Goal: Task Accomplishment & Management: Use online tool/utility

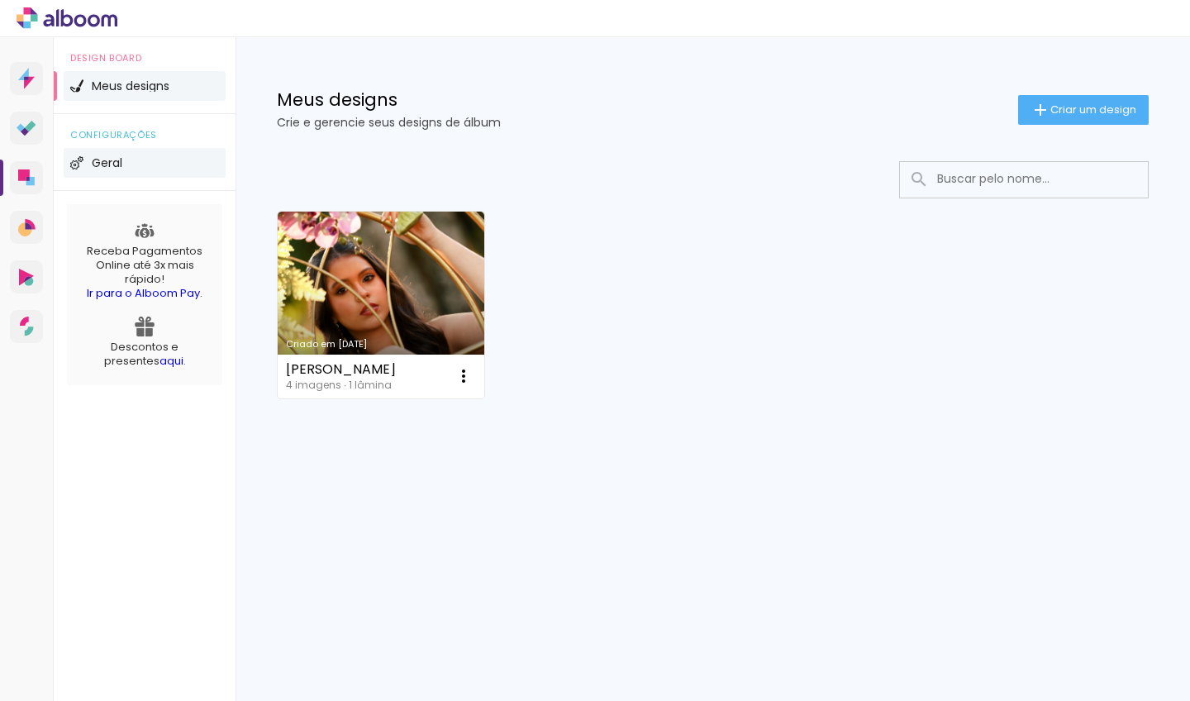
click at [109, 156] on li "Geral" at bounding box center [145, 163] width 162 height 30
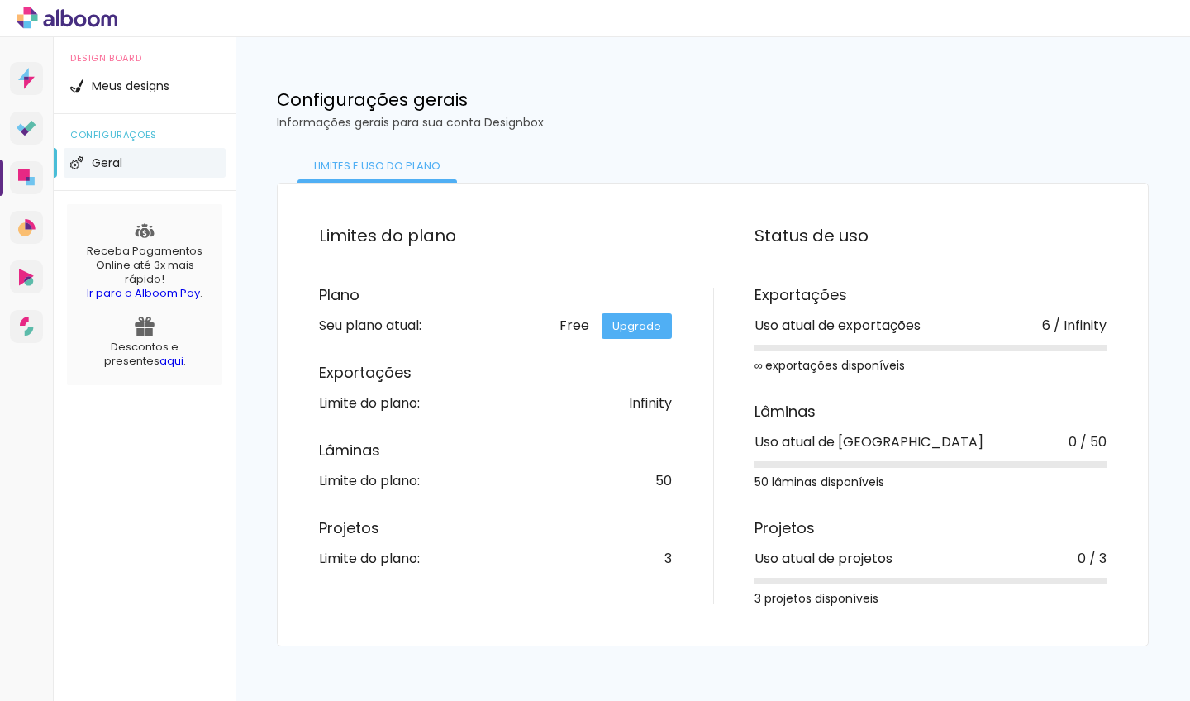
click at [617, 327] on link "Upgrade" at bounding box center [636, 326] width 70 height 26
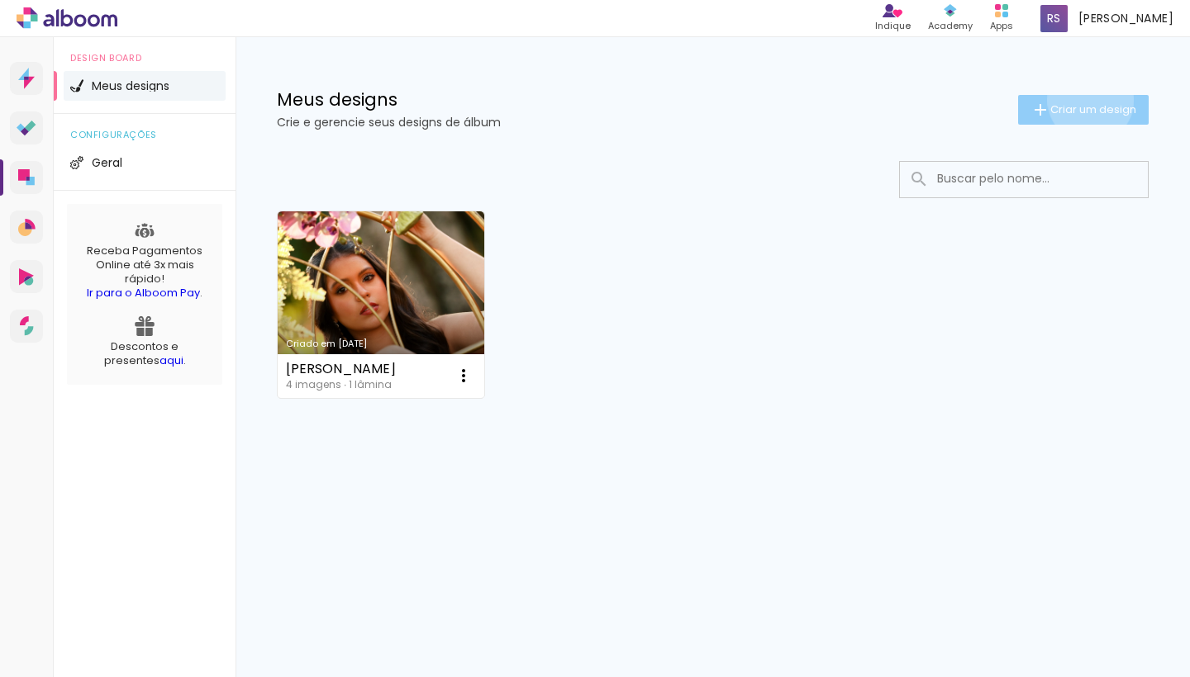
click at [1087, 100] on paper-button "Criar um design" at bounding box center [1083, 110] width 131 height 30
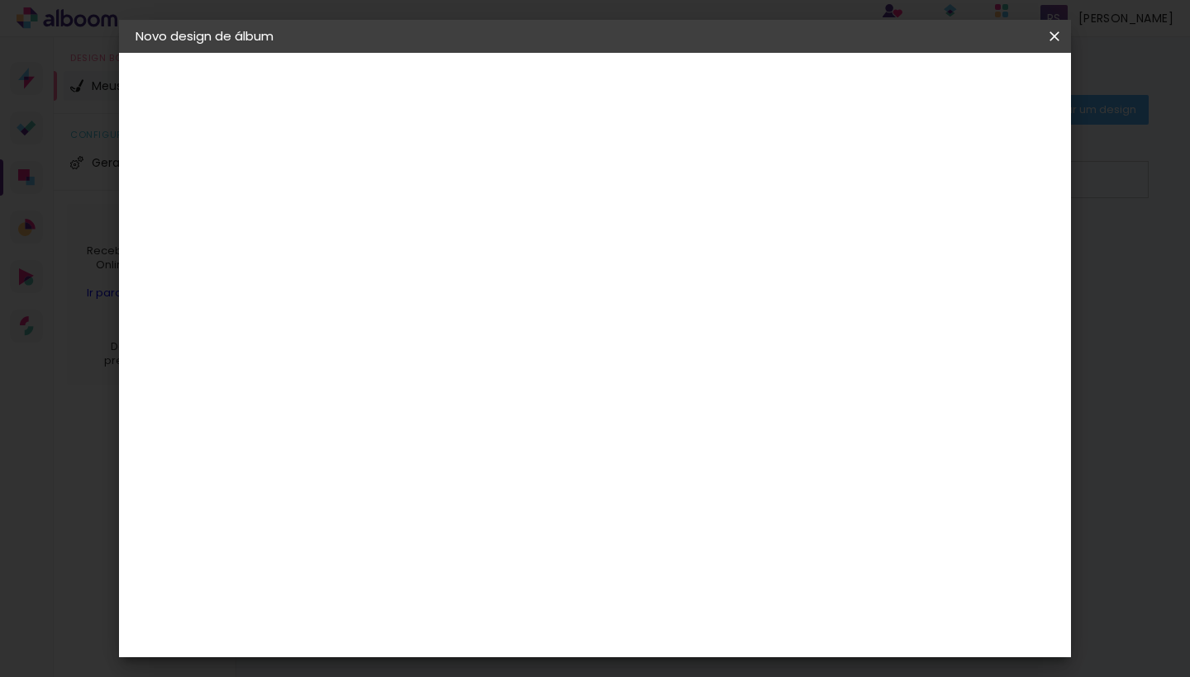
click at [406, 216] on input at bounding box center [406, 222] width 0 height 26
type input "Betina"
type paper-input "Betina"
click at [0, 0] on slot "Avançar" at bounding box center [0, 0] width 0 height 0
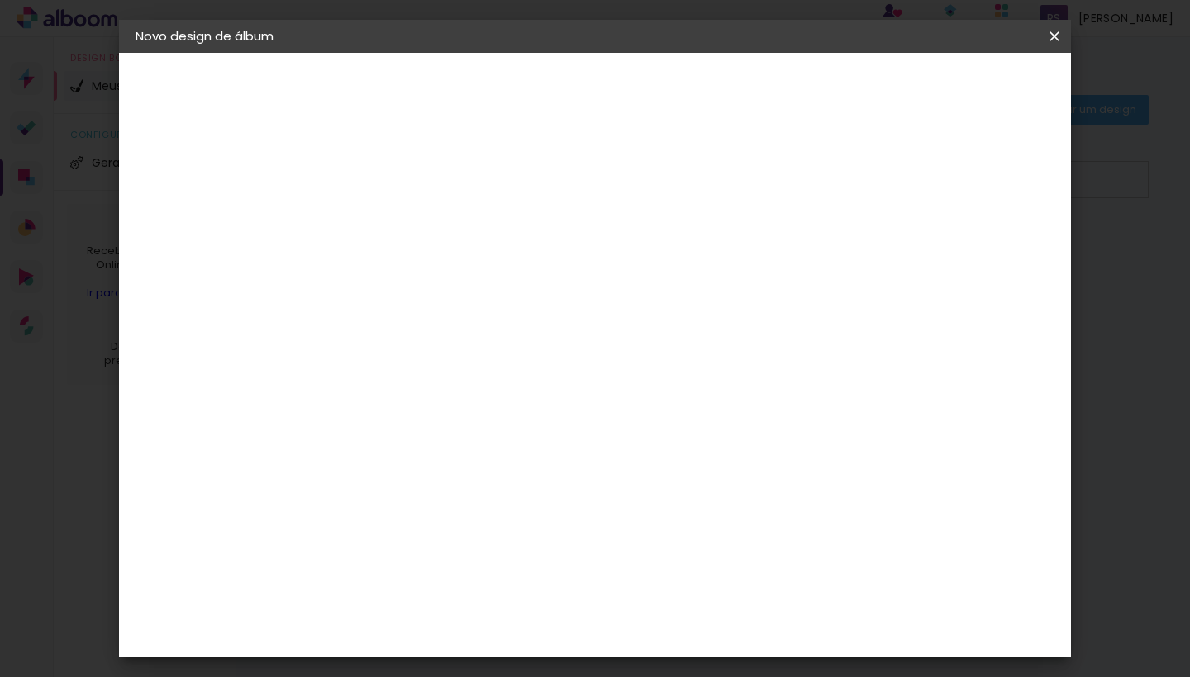
click at [505, 402] on div "[PERSON_NAME]" at bounding box center [450, 408] width 110 height 13
click at [0, 0] on slot "Avançar" at bounding box center [0, 0] width 0 height 0
click at [470, 275] on input "text" at bounding box center [438, 288] width 64 height 26
click at [818, 275] on paper-item "Encadernados" at bounding box center [702, 274] width 330 height 33
type input "Encadernados"
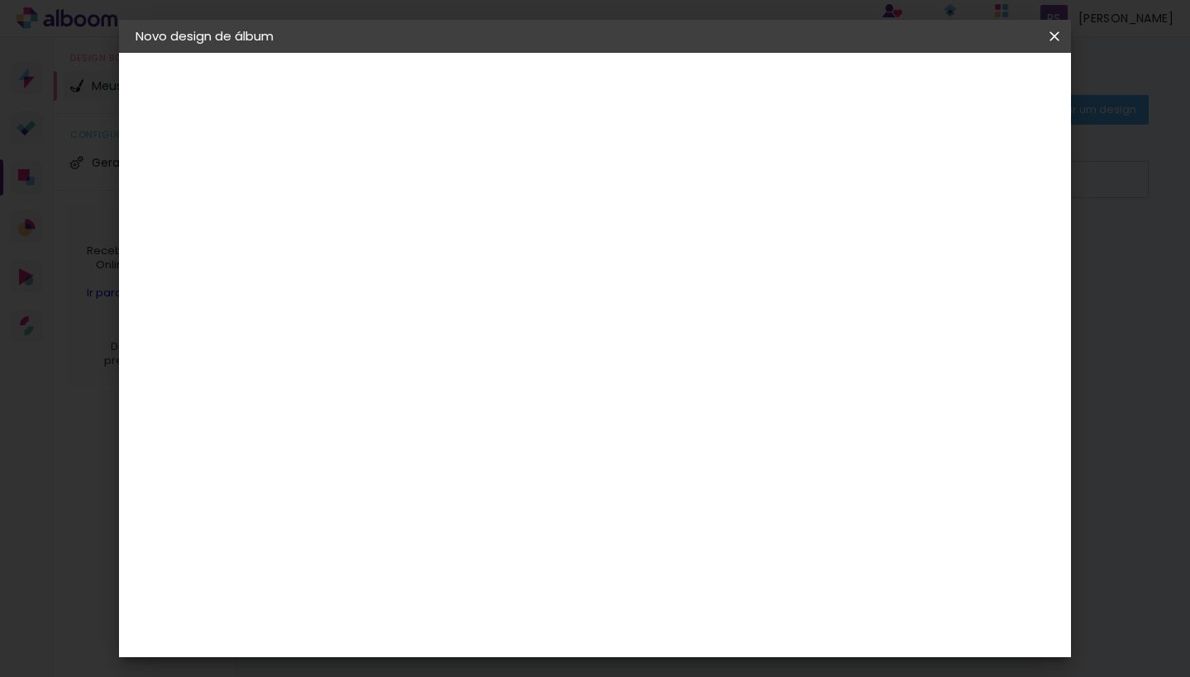
scroll to position [635, 0]
click at [0, 0] on slot "Avançar" at bounding box center [0, 0] width 0 height 0
click at [873, 84] on span "Iniciar design" at bounding box center [835, 88] width 75 height 12
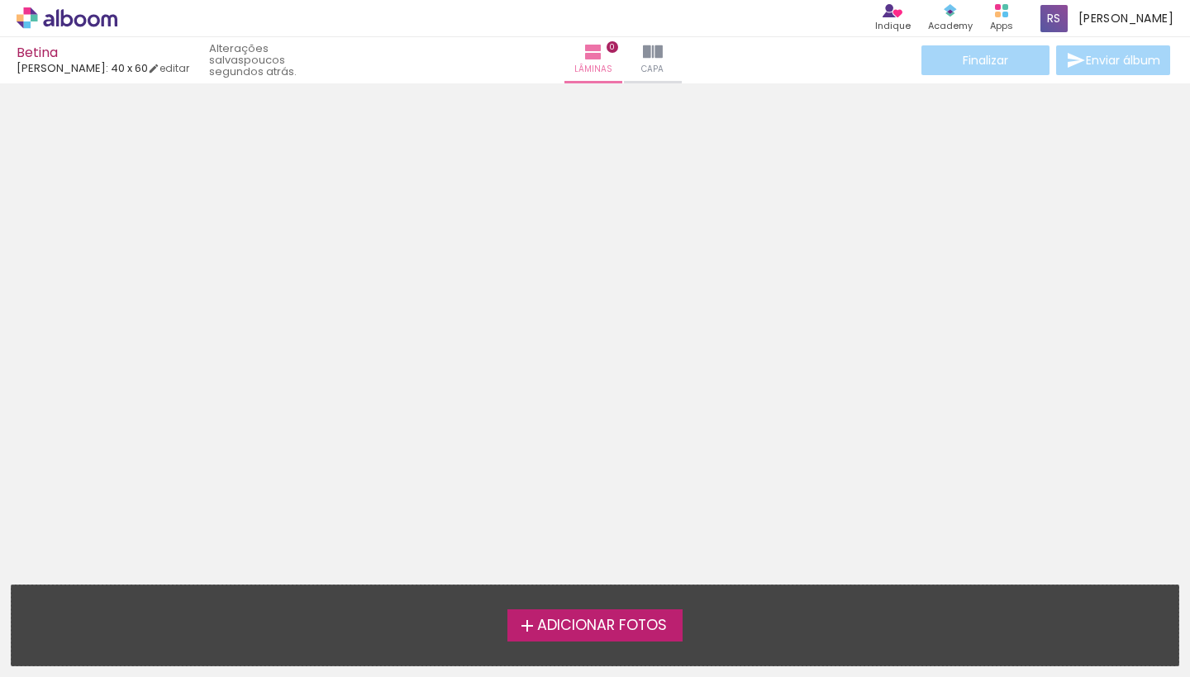
click at [582, 626] on span "Adicionar Fotos" at bounding box center [602, 626] width 130 height 15
click at [0, 0] on input "file" at bounding box center [0, 0] width 0 height 0
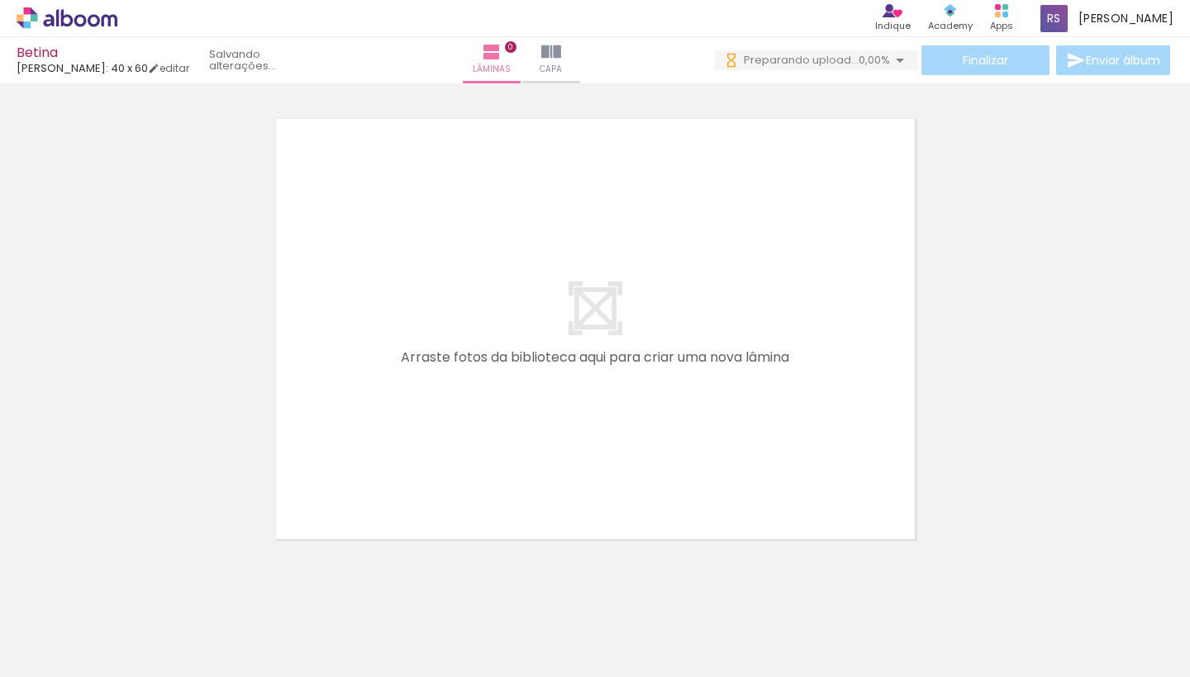
drag, startPoint x: 889, startPoint y: 645, endPoint x: 573, endPoint y: 434, distance: 379.9
click at [573, 434] on quentale-layouter at bounding box center [595, 329] width 655 height 437
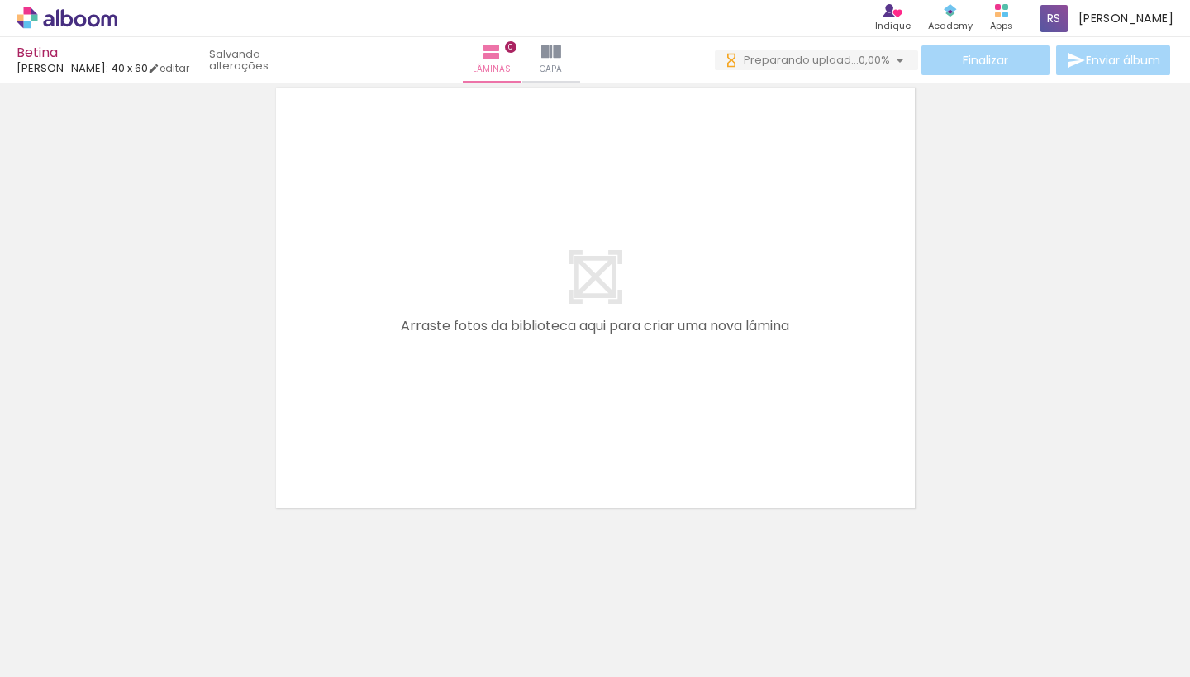
click at [619, 300] on quentale-layouter at bounding box center [595, 297] width 655 height 437
click at [608, 325] on quentale-layouter at bounding box center [595, 297] width 655 height 437
click at [598, 273] on quentale-layouter at bounding box center [595, 297] width 655 height 437
click at [562, 63] on span "Capa" at bounding box center [550, 69] width 22 height 15
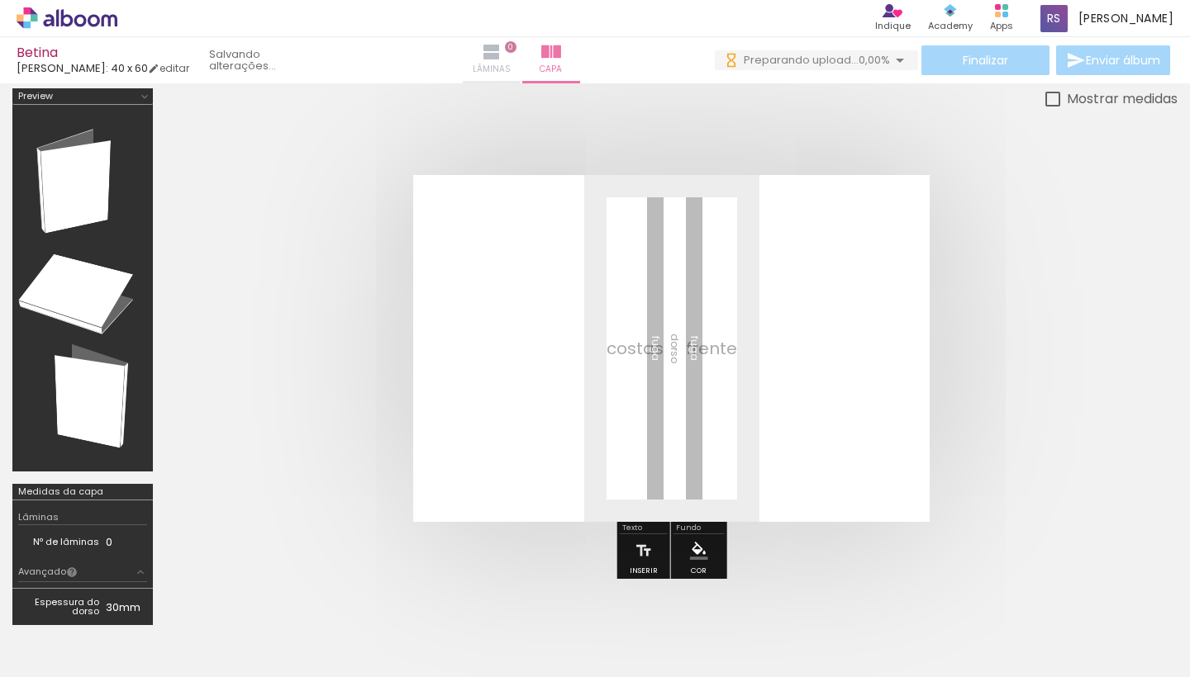
click at [492, 69] on span "Lâminas" at bounding box center [492, 69] width 38 height 15
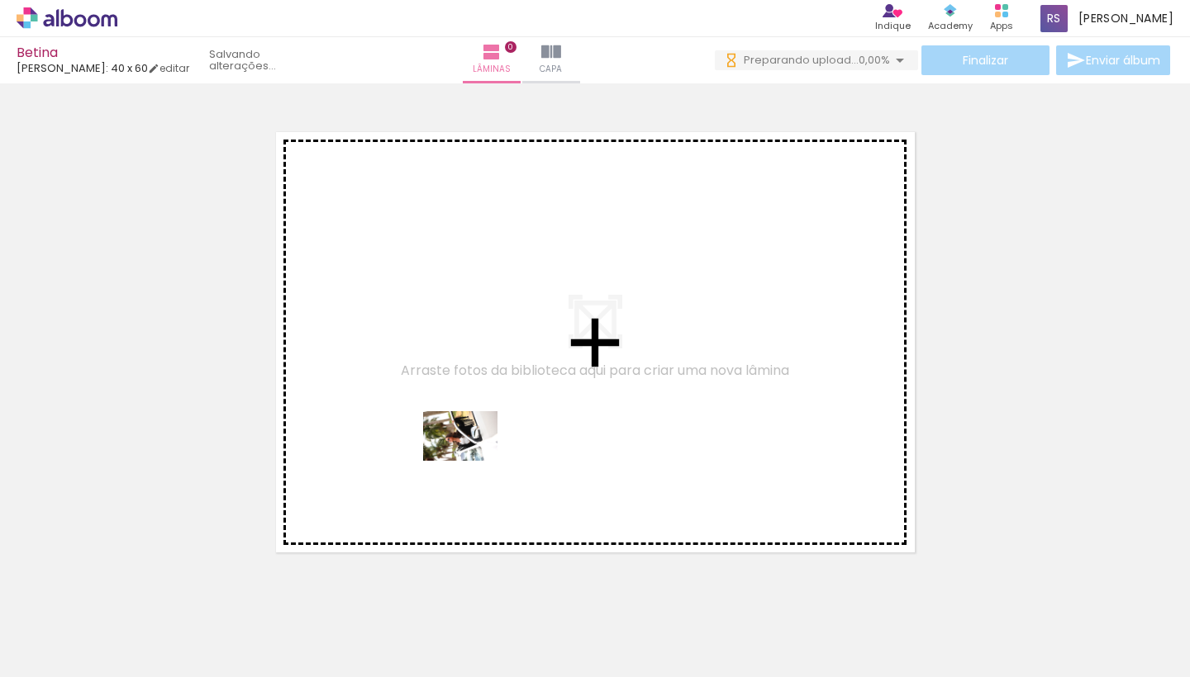
drag, startPoint x: 429, startPoint y: 617, endPoint x: 476, endPoint y: 452, distance: 171.8
click at [476, 452] on quentale-workspace at bounding box center [595, 338] width 1190 height 677
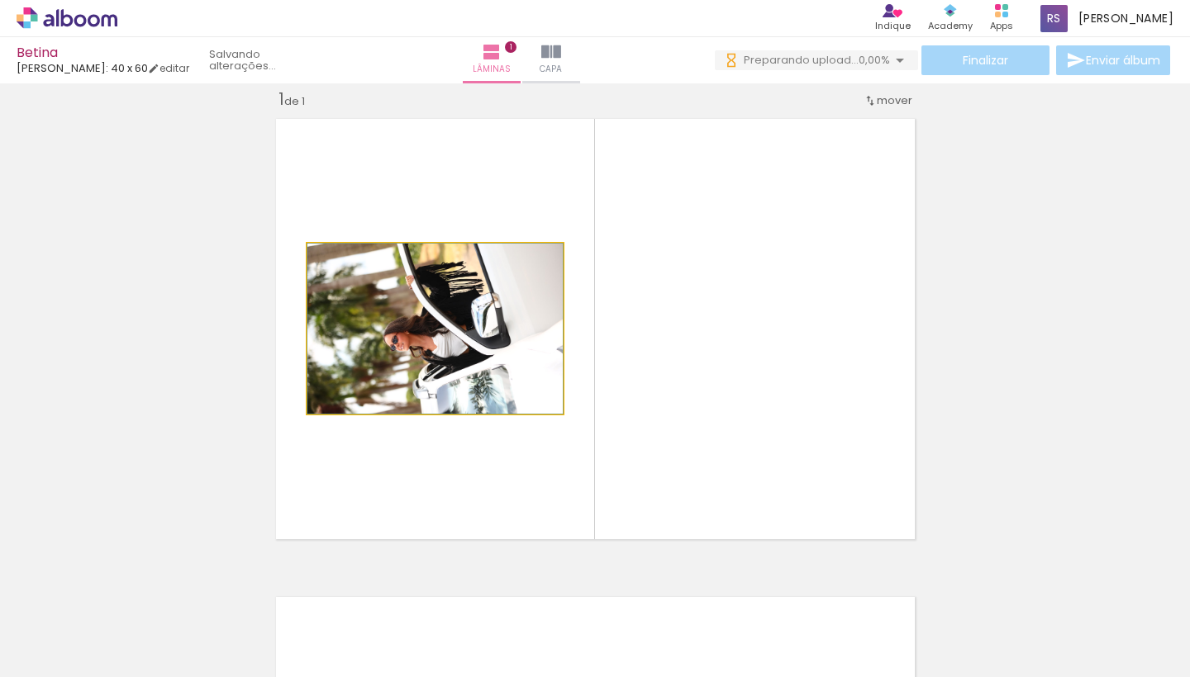
click at [485, 337] on quentale-photo at bounding box center [434, 329] width 255 height 170
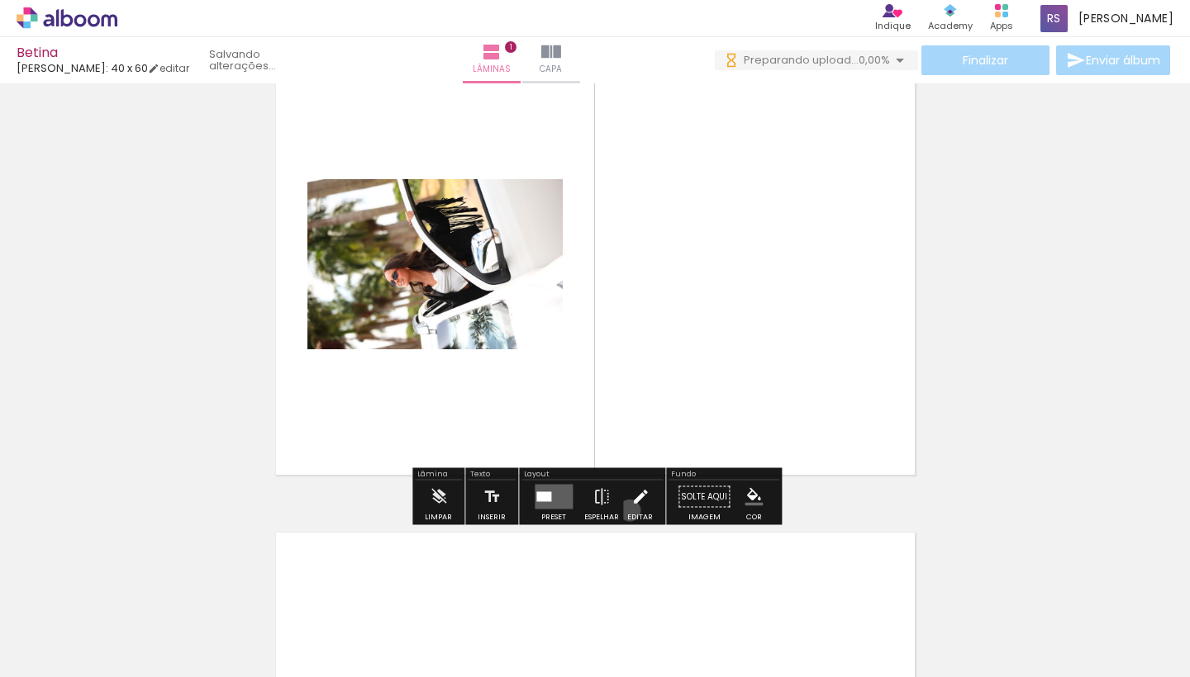
click at [625, 511] on paper-button "Editar" at bounding box center [640, 502] width 34 height 42
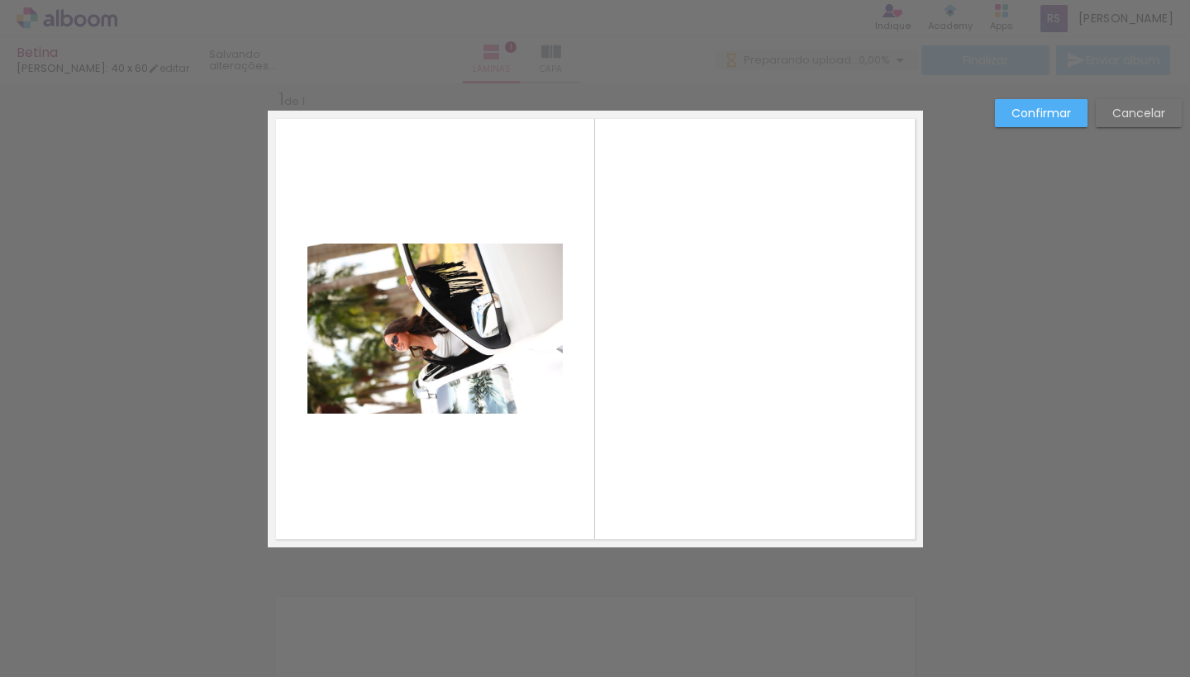
click at [491, 327] on quentale-photo at bounding box center [434, 329] width 255 height 170
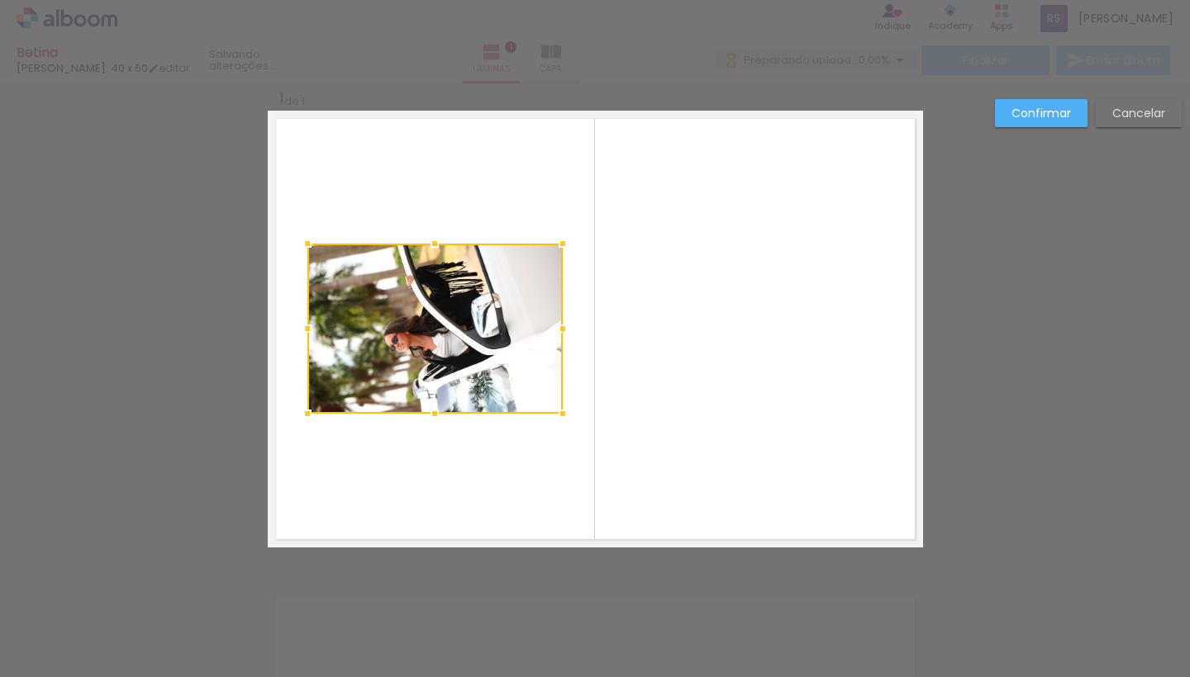
click at [491, 327] on div at bounding box center [434, 329] width 255 height 170
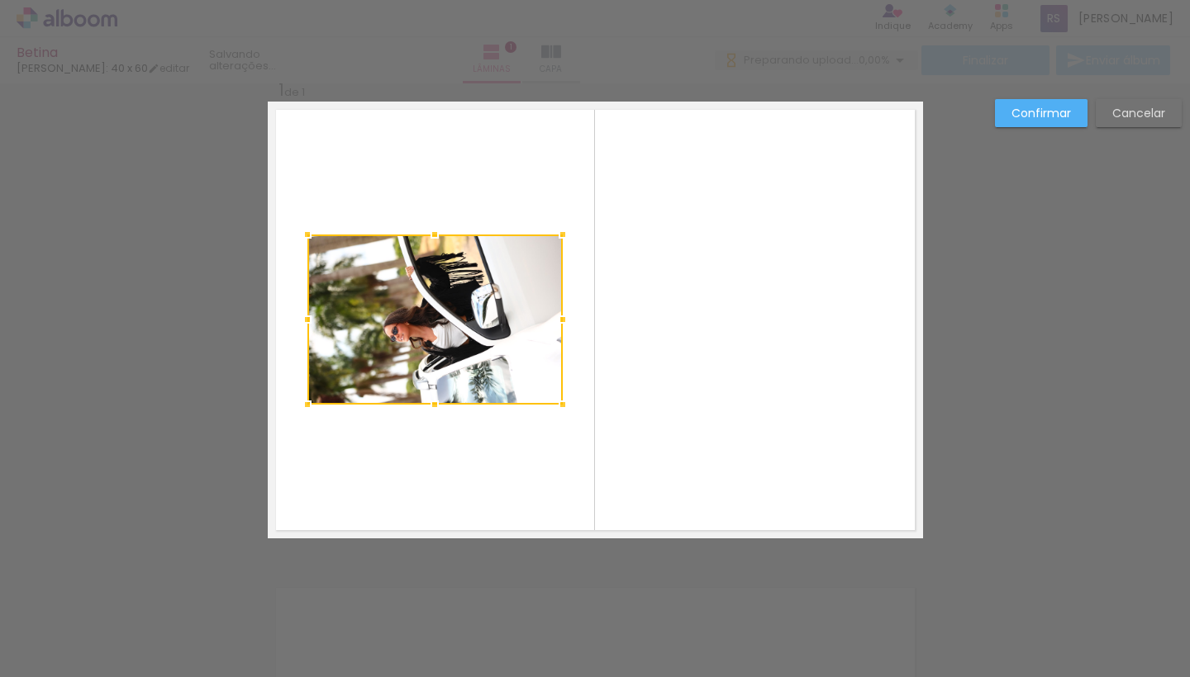
click at [657, 245] on quentale-layouter at bounding box center [595, 320] width 655 height 437
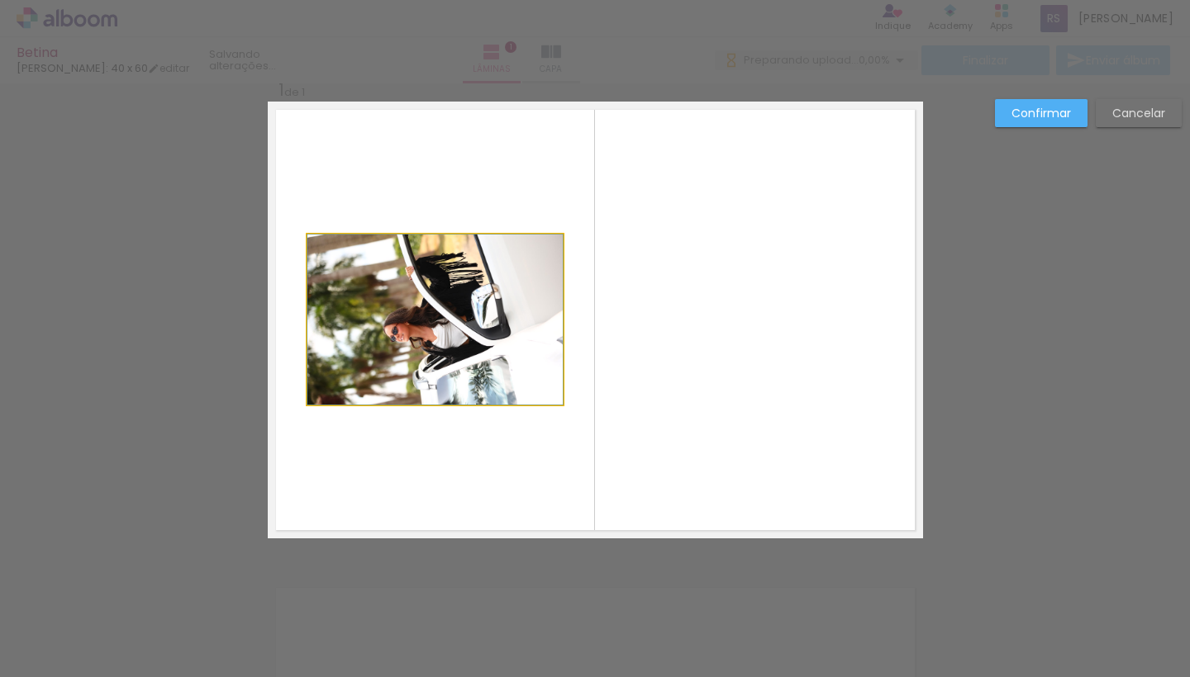
click at [453, 292] on quentale-photo at bounding box center [434, 320] width 255 height 170
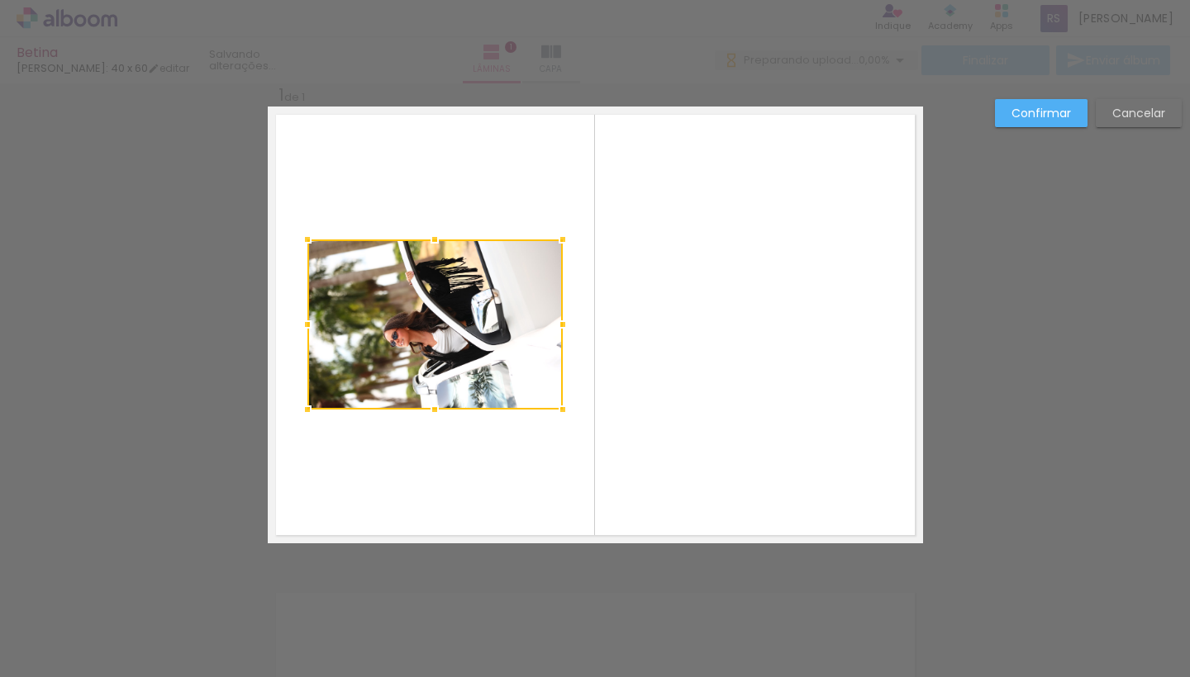
click at [524, 306] on div at bounding box center [434, 325] width 255 height 170
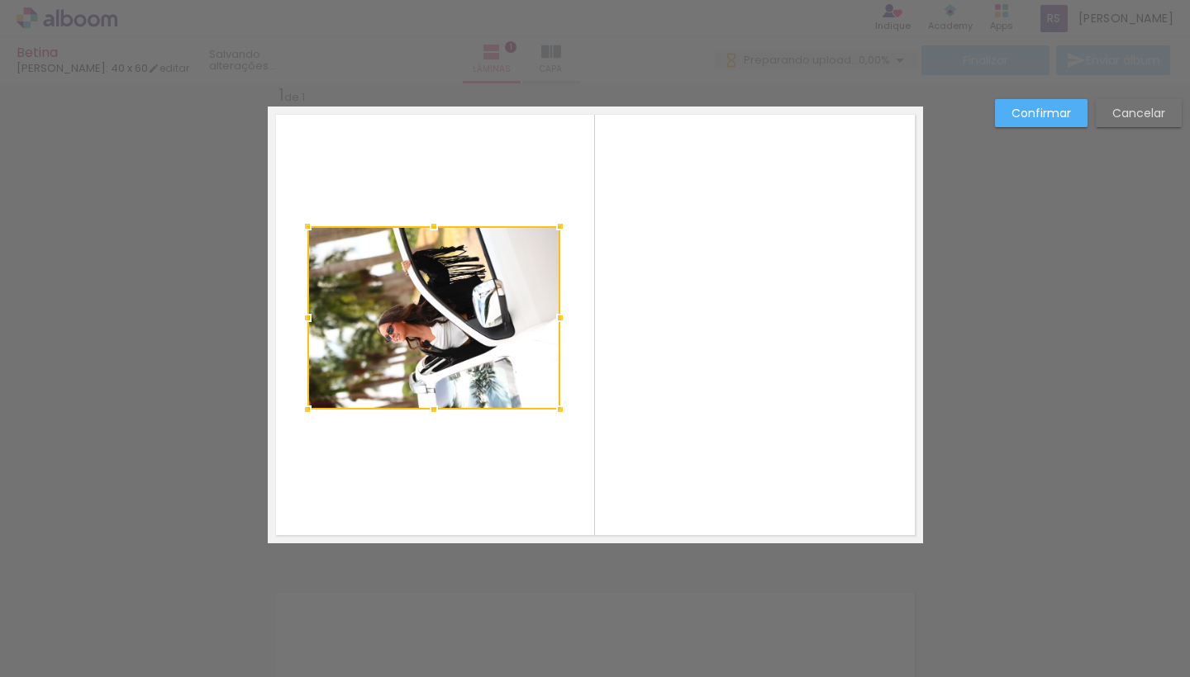
drag, startPoint x: 560, startPoint y: 240, endPoint x: 557, endPoint y: 224, distance: 16.0
click at [557, 225] on div at bounding box center [560, 226] width 33 height 33
click at [0, 0] on slot "Cancelar" at bounding box center [0, 0] width 0 height 0
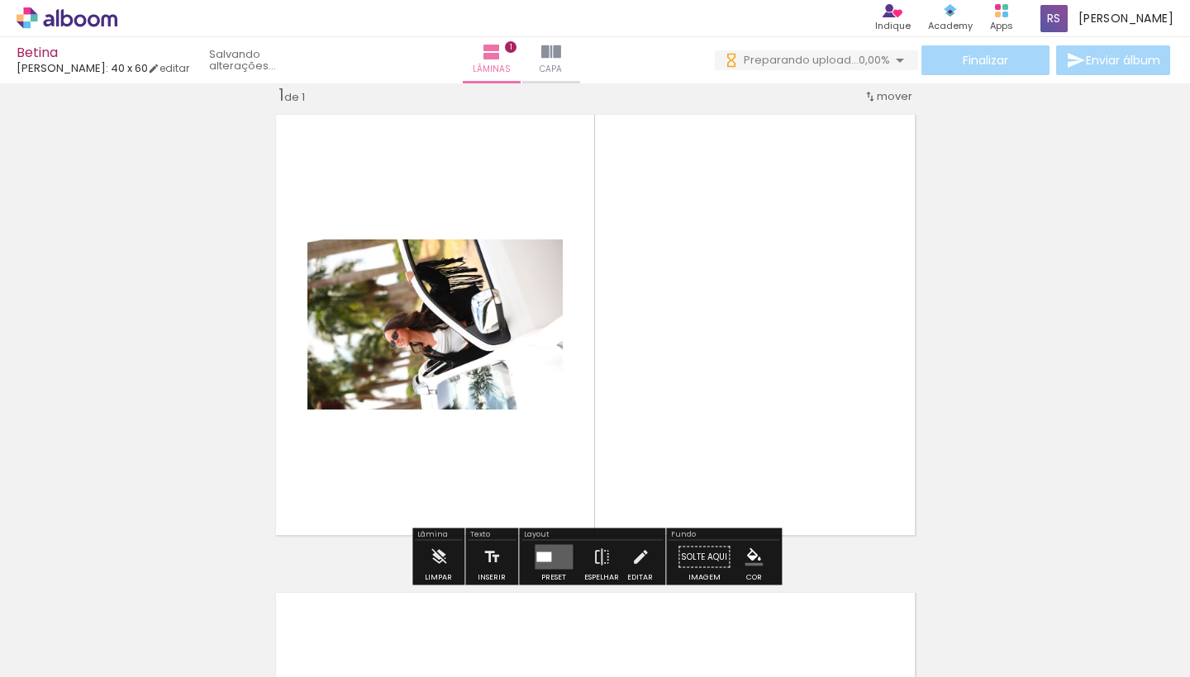
click at [66, 657] on span "Adicionar Fotos" at bounding box center [59, 655] width 50 height 18
click at [0, 0] on input "file" at bounding box center [0, 0] width 0 height 0
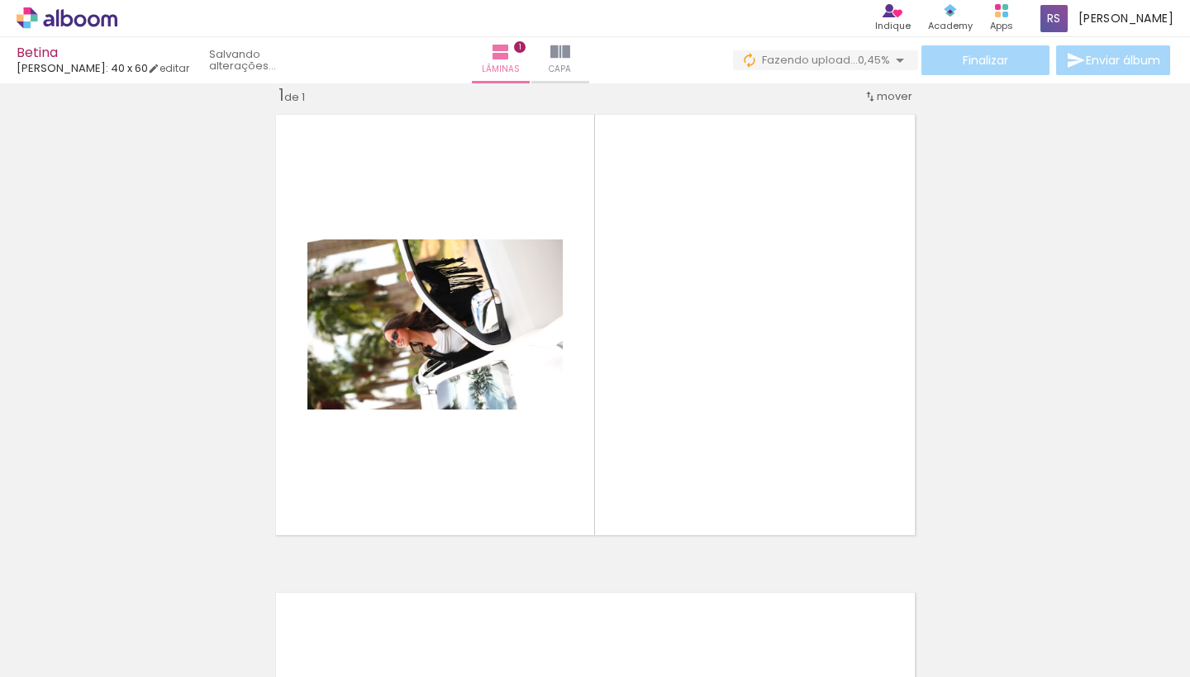
scroll to position [0, 406]
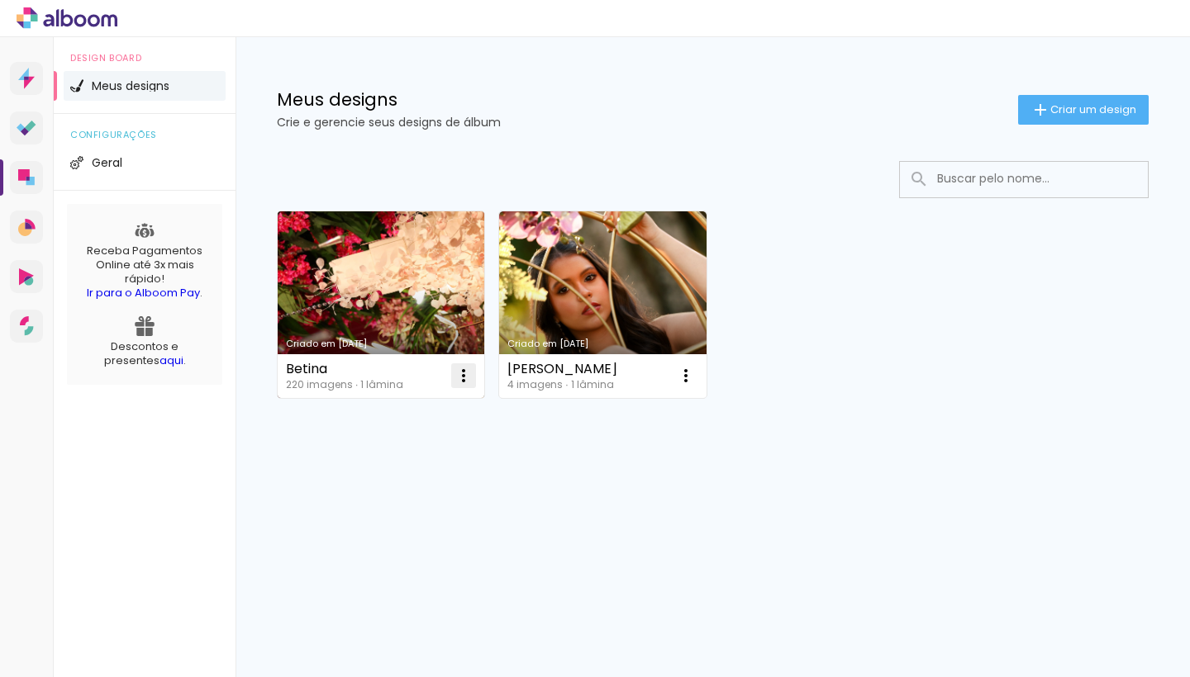
click at [464, 377] on iron-icon at bounding box center [464, 376] width 20 height 20
click at [418, 484] on paper-item "Excluir" at bounding box center [397, 484] width 163 height 33
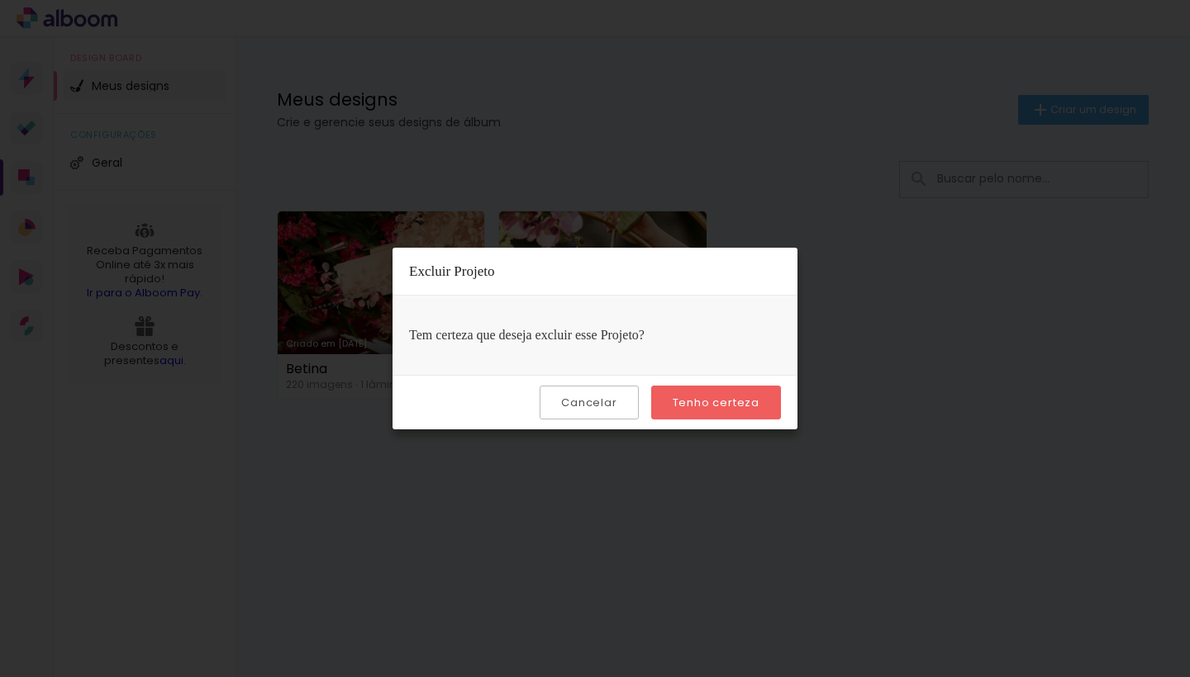
click at [0, 0] on slot "Tenho certeza" at bounding box center [0, 0] width 0 height 0
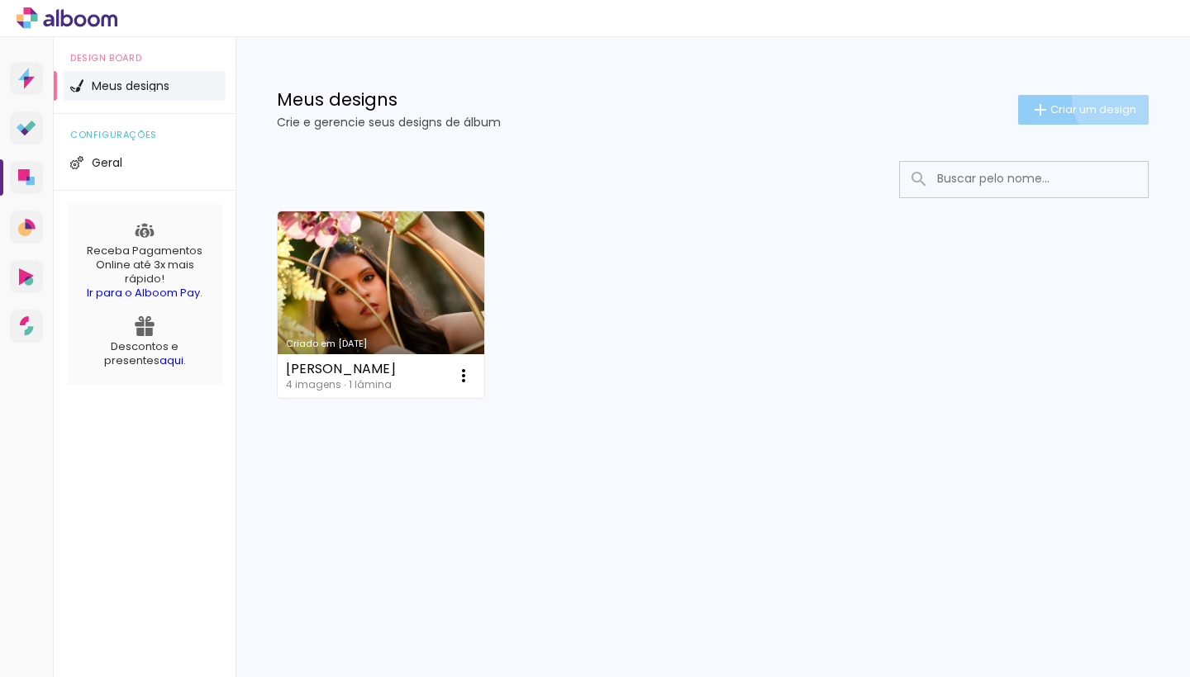
click at [1113, 100] on paper-button "Criar um design" at bounding box center [1083, 110] width 131 height 30
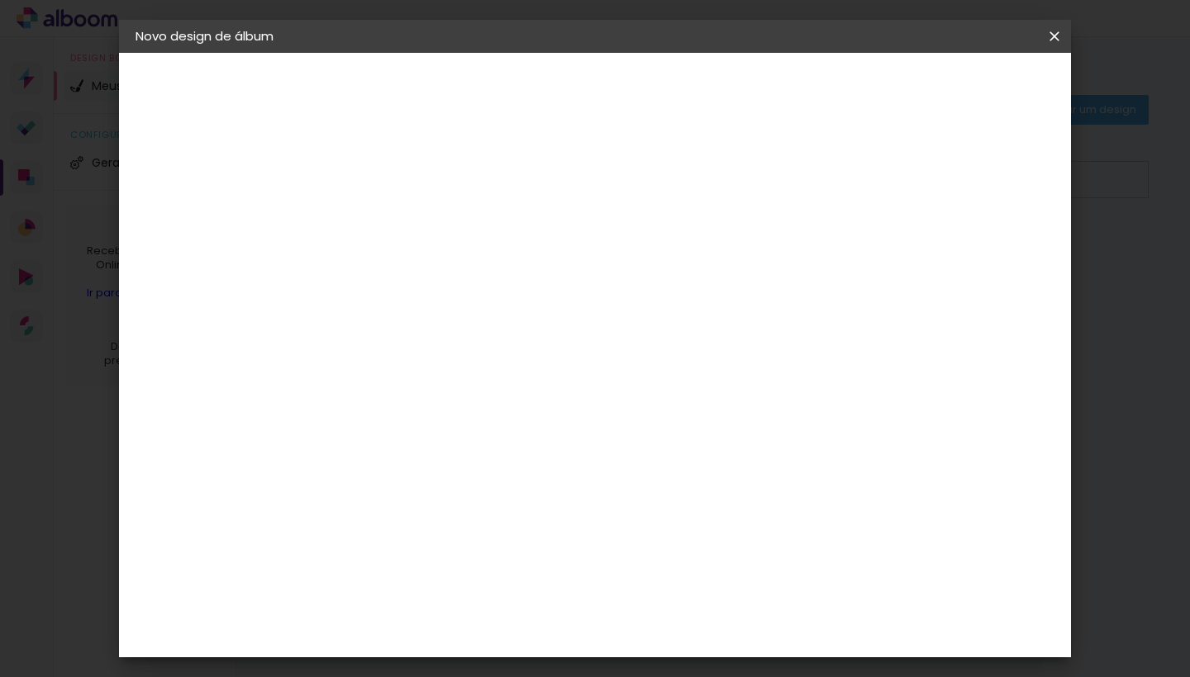
click at [406, 217] on input at bounding box center [406, 222] width 0 height 26
type input "Betina"
type paper-input "Betina"
click at [0, 0] on slot "Avançar" at bounding box center [0, 0] width 0 height 0
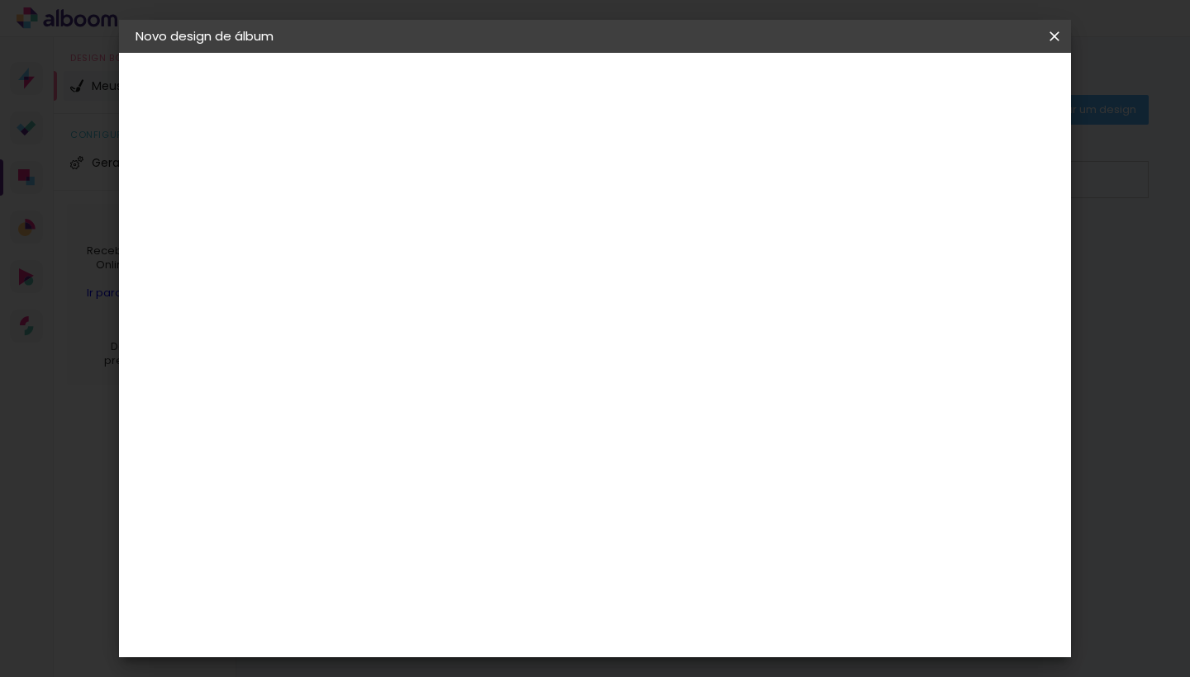
click at [537, 595] on paper-item "[PERSON_NAME]" at bounding box center [448, 613] width 178 height 36
click at [715, 98] on paper-button "Avançar" at bounding box center [674, 88] width 81 height 28
click at [470, 275] on input "text" at bounding box center [438, 288] width 64 height 26
click at [725, 292] on paper-item "Slim Book" at bounding box center [702, 307] width 330 height 33
click at [608, 271] on input "Slim Book" at bounding box center [507, 272] width 202 height 26
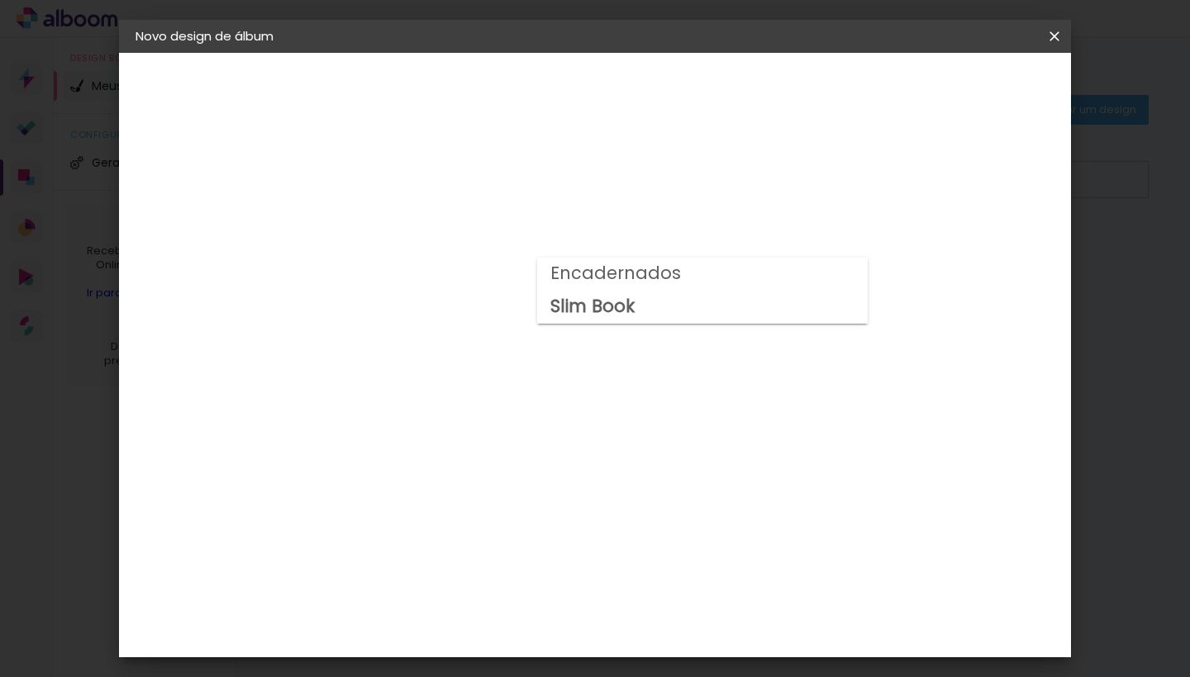
click at [768, 283] on paper-item "Encadernados" at bounding box center [702, 274] width 330 height 33
type input "Encadernados"
click at [0, 0] on slot "Avançar" at bounding box center [0, 0] width 0 height 0
click at [873, 92] on span "Iniciar design" at bounding box center [835, 88] width 75 height 12
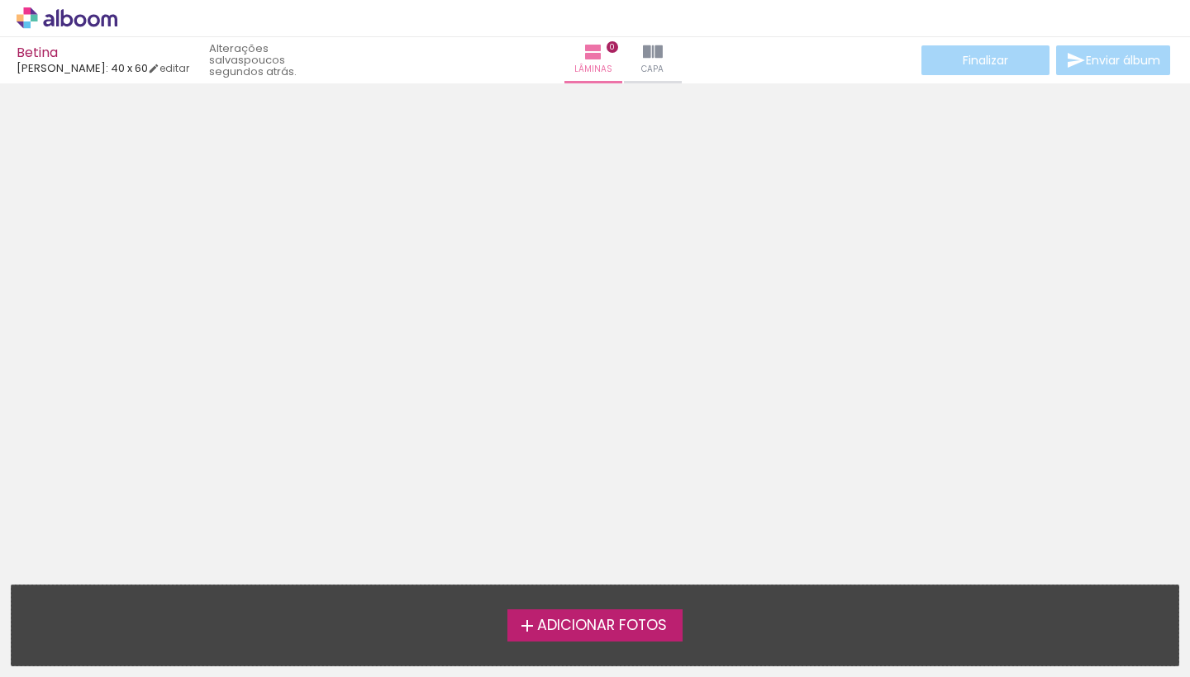
click at [554, 625] on span "Adicionar Fotos" at bounding box center [602, 626] width 130 height 15
click at [0, 0] on input "file" at bounding box center [0, 0] width 0 height 0
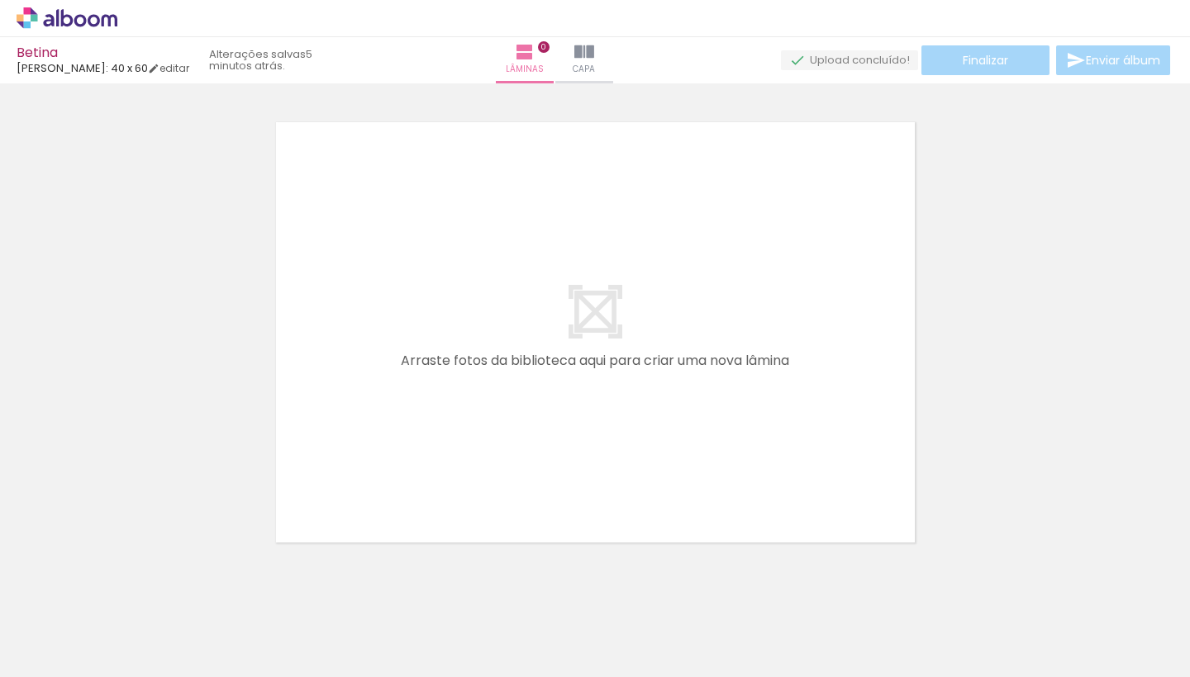
scroll to position [21, 0]
click at [78, 625] on input "Todas as fotos" at bounding box center [46, 627] width 63 height 14
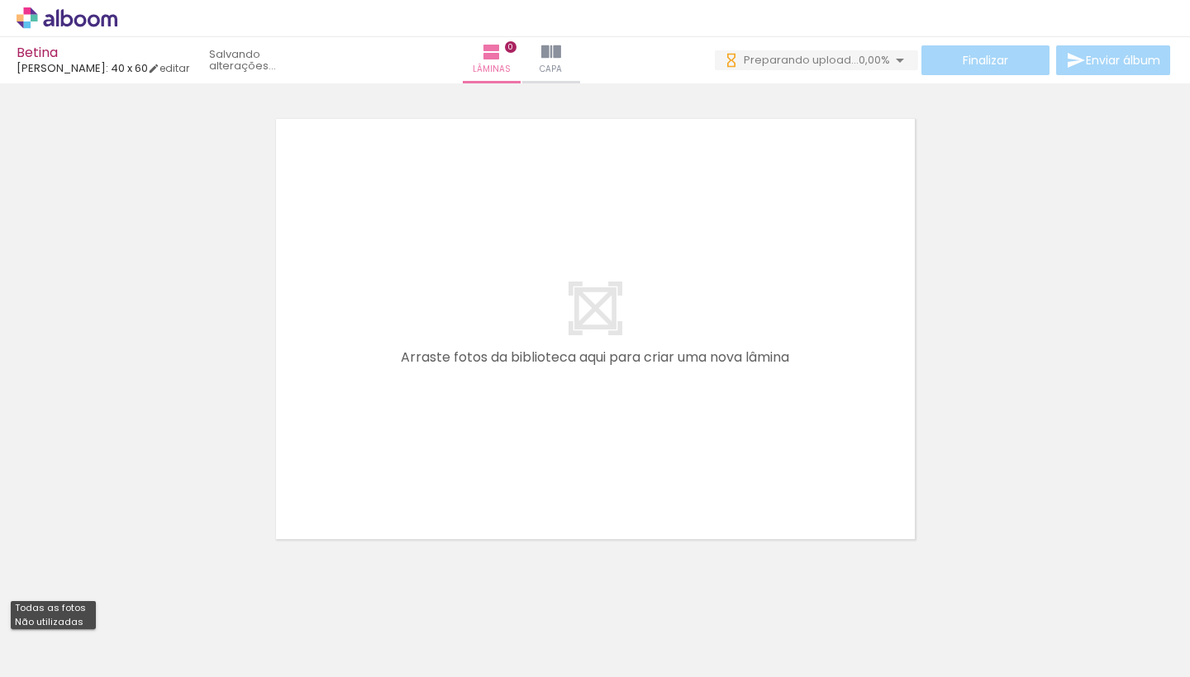
click at [82, 625] on paper-item "Não utilizadas" at bounding box center [53, 622] width 85 height 14
click at [77, 642] on input "Não utilizadas" at bounding box center [46, 641] width 63 height 14
click at [83, 625] on paper-item "Todas as fotos" at bounding box center [53, 622] width 85 height 14
type input "Todas as fotos"
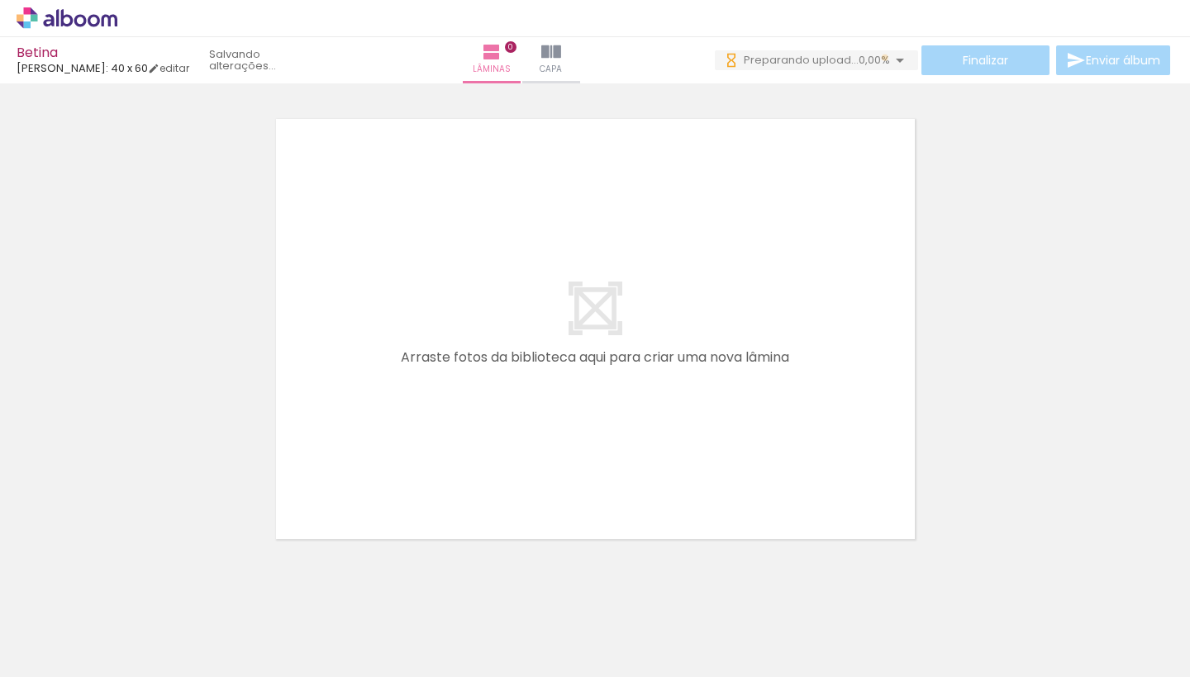
click at [880, 58] on span "0,00%" at bounding box center [873, 60] width 31 height 16
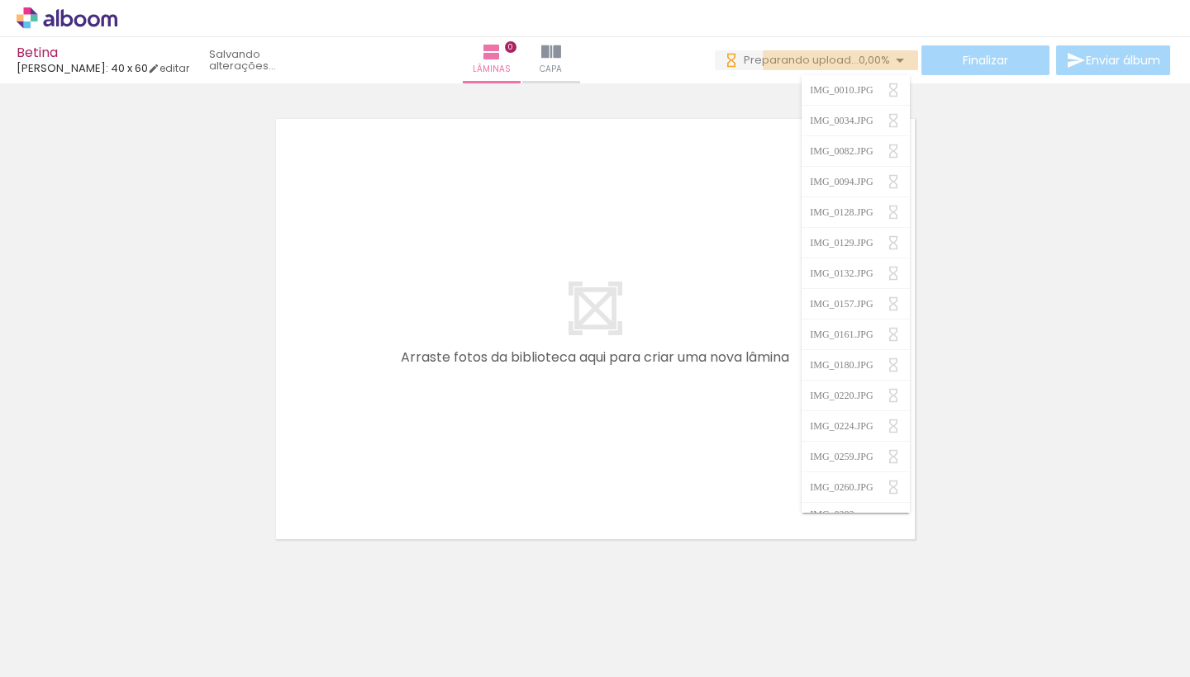
click at [880, 59] on span "0,00%" at bounding box center [873, 60] width 31 height 16
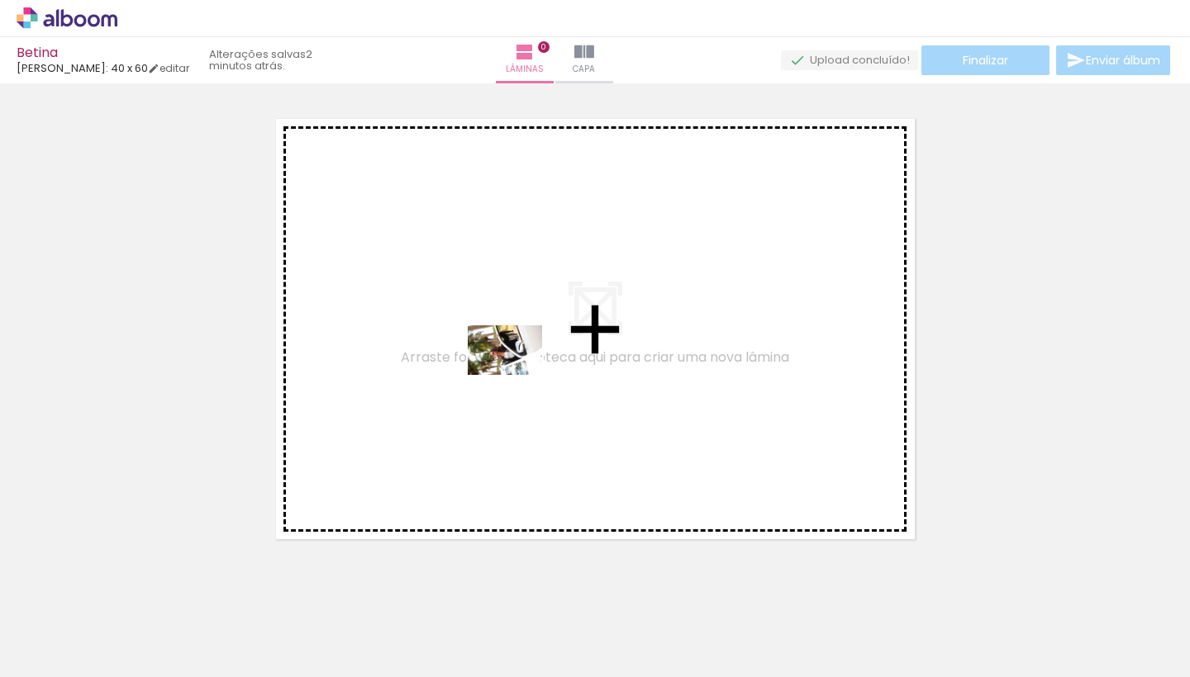
drag, startPoint x: 558, startPoint y: 634, endPoint x: 516, endPoint y: 368, distance: 269.3
click at [516, 368] on quentale-workspace at bounding box center [595, 338] width 1190 height 677
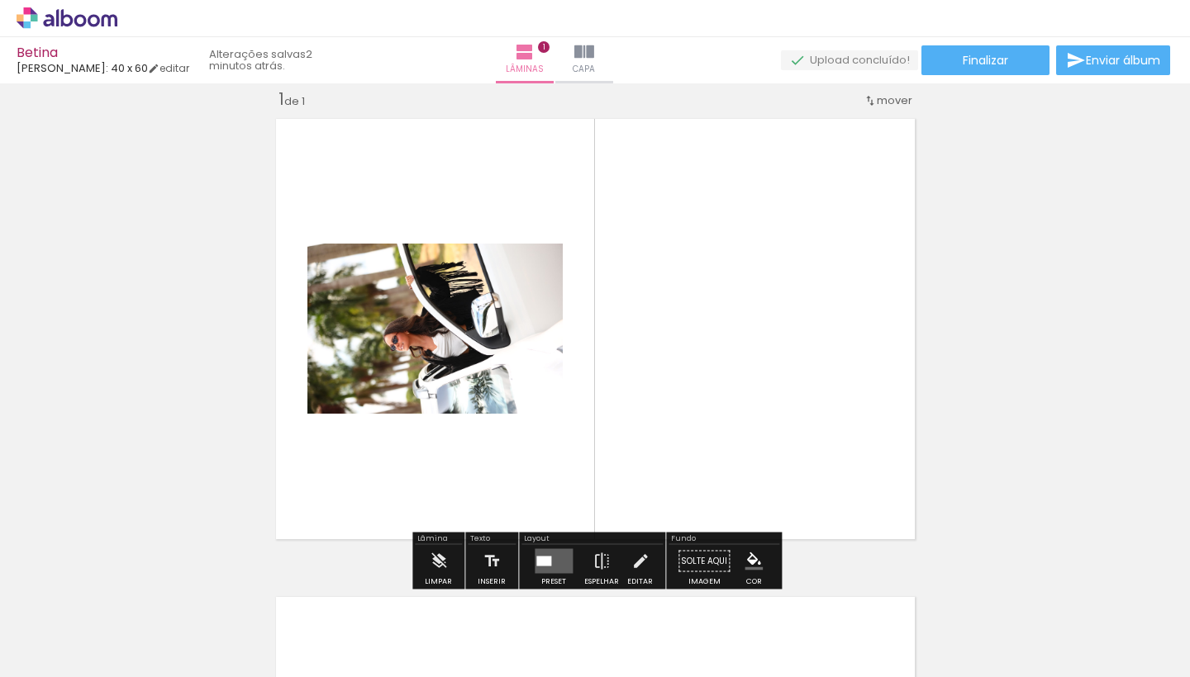
click at [481, 315] on quentale-photo at bounding box center [434, 329] width 255 height 170
click at [545, 559] on div at bounding box center [543, 562] width 15 height 10
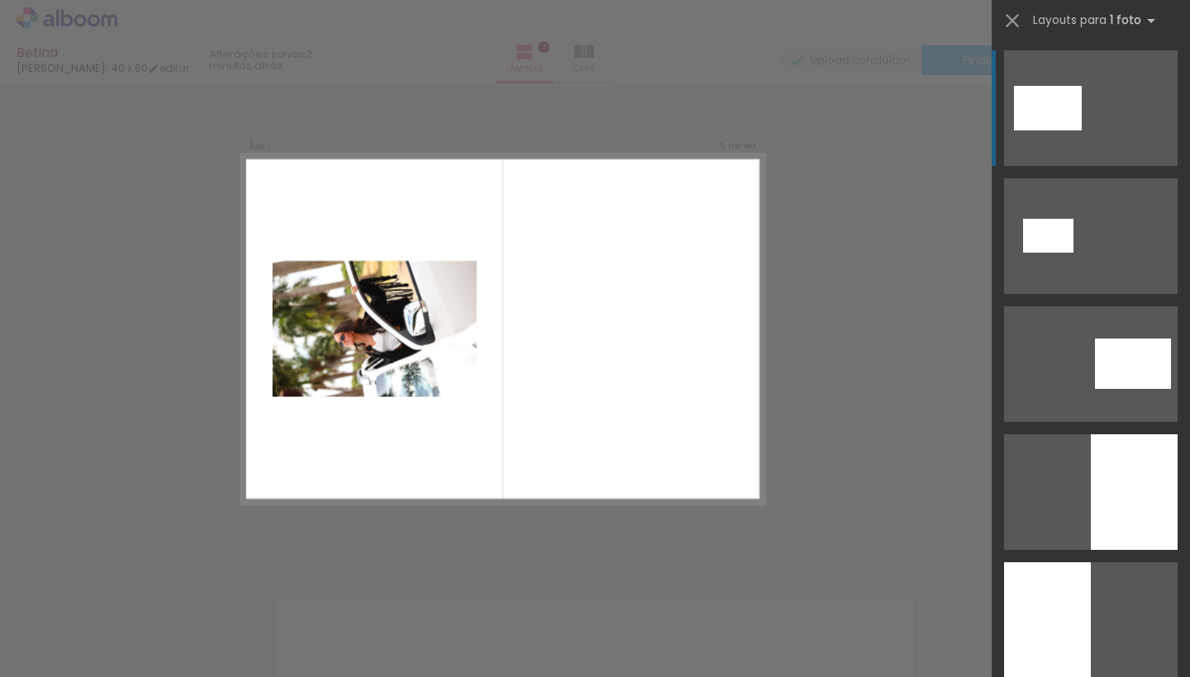
drag, startPoint x: 1033, startPoint y: 93, endPoint x: 500, endPoint y: 362, distance: 597.8
click at [500, 362] on quentale-workspace at bounding box center [595, 338] width 1190 height 677
click at [1038, 104] on div at bounding box center [1048, 108] width 68 height 45
click at [593, 357] on quentale-layouter at bounding box center [502, 328] width 524 height 349
click at [877, 104] on div "Confirmar Cancelar" at bounding box center [595, 561] width 1190 height 996
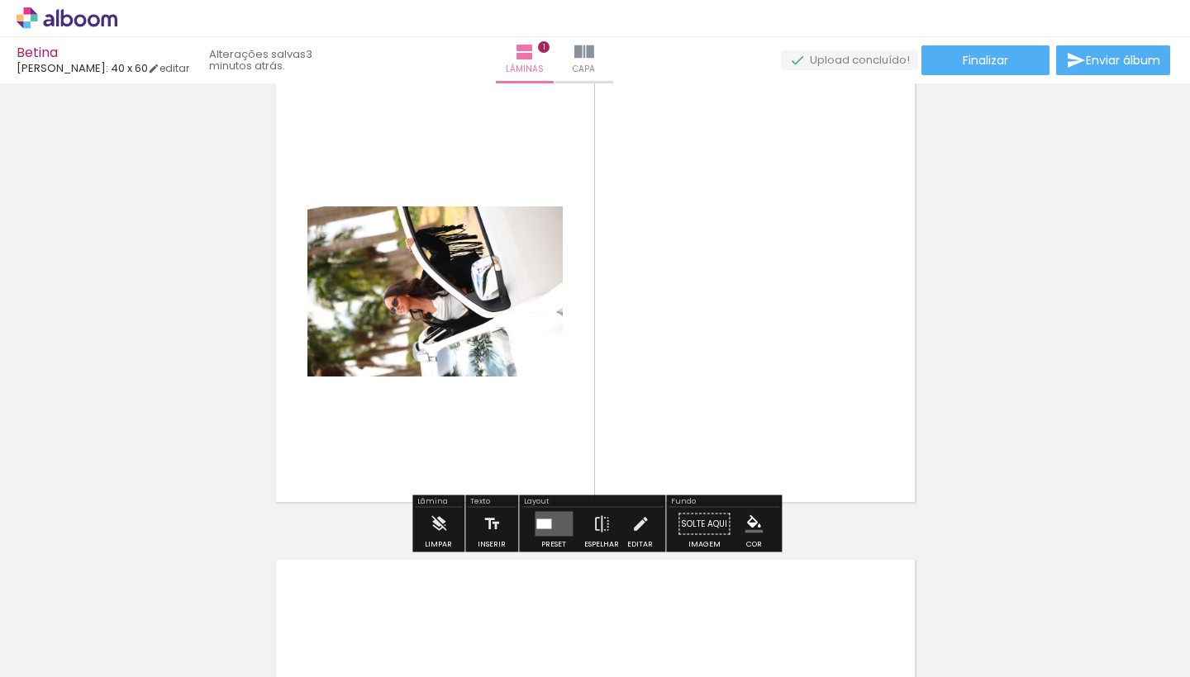
scroll to position [56, 0]
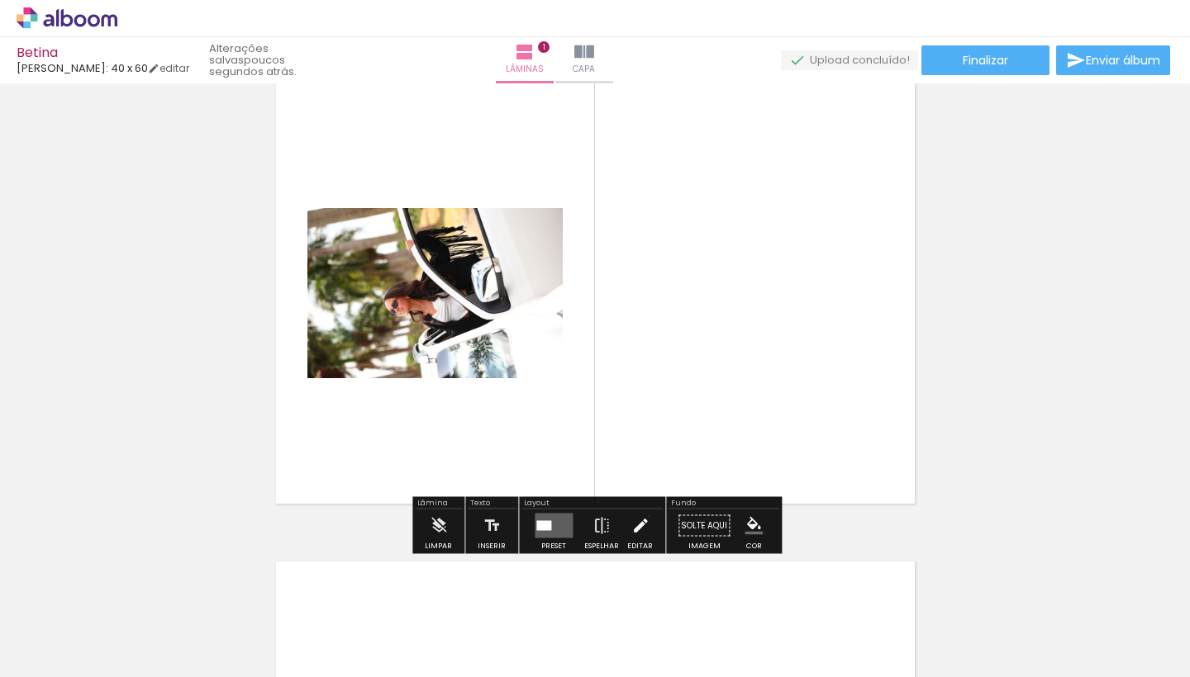
click at [644, 516] on iron-icon at bounding box center [640, 526] width 18 height 33
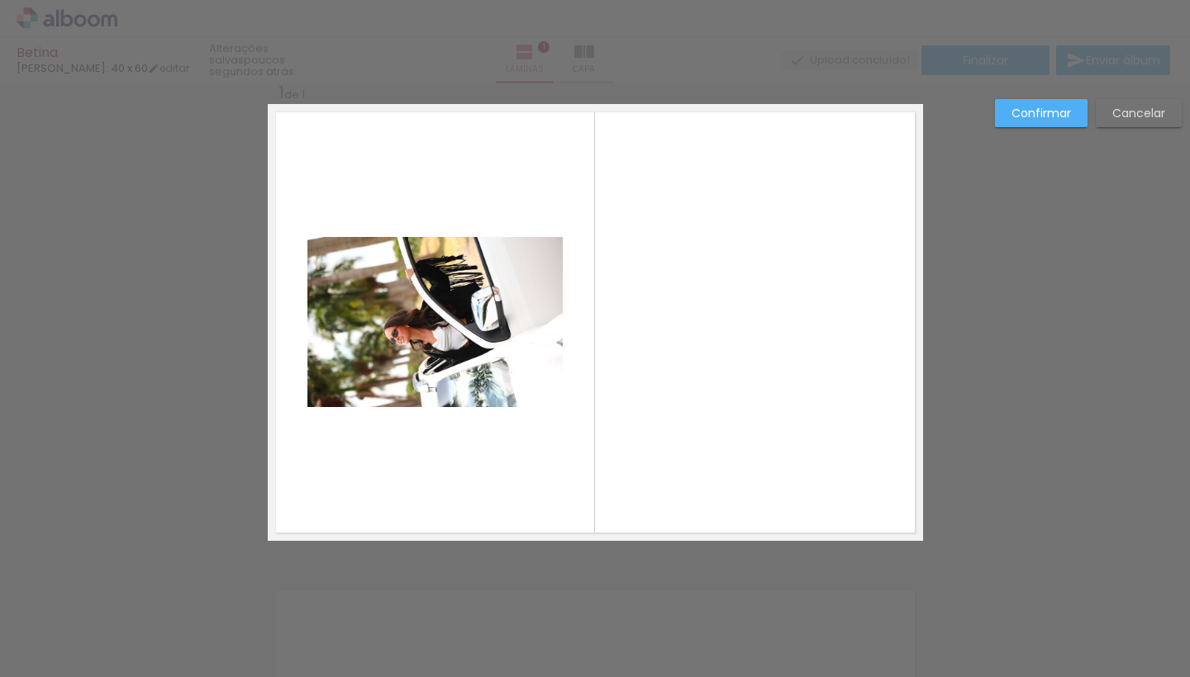
scroll to position [21, 0]
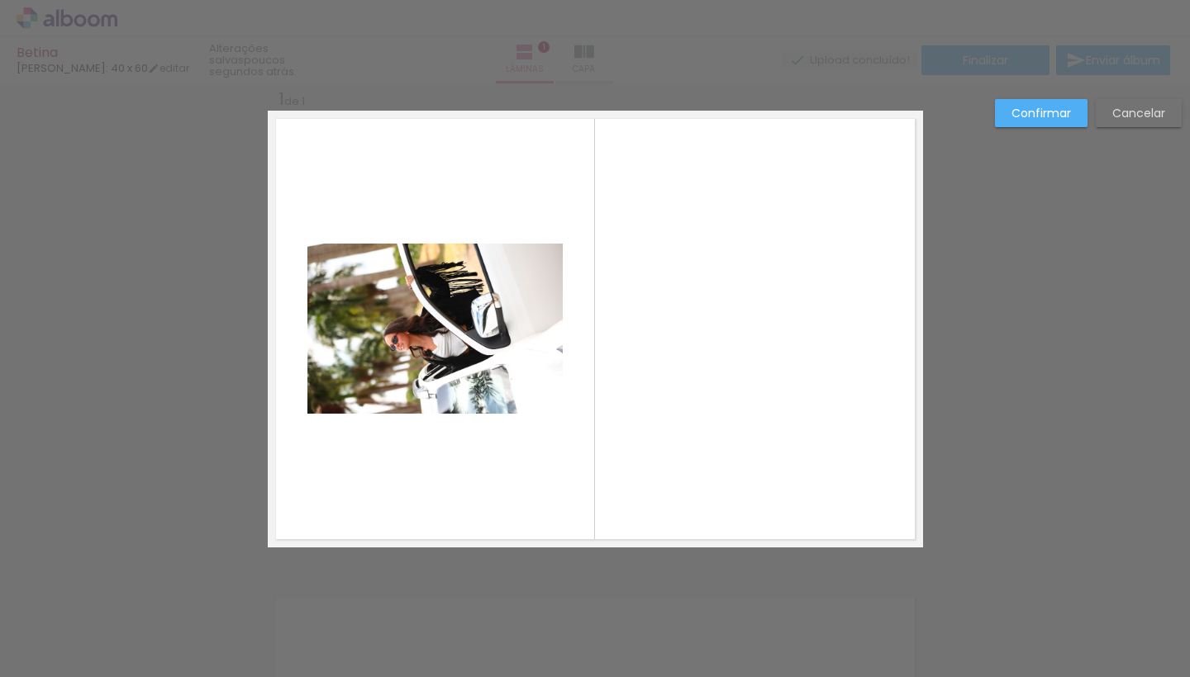
click at [485, 334] on quentale-photo at bounding box center [434, 329] width 255 height 170
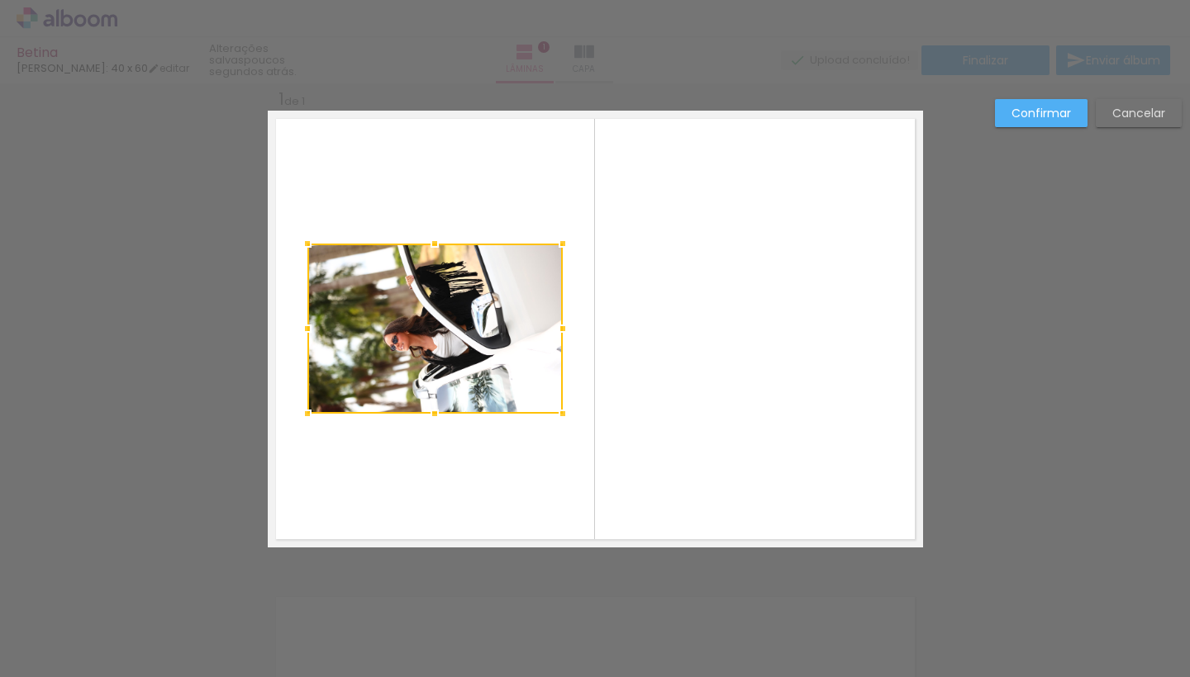
click at [506, 133] on quentale-layouter at bounding box center [595, 329] width 655 height 437
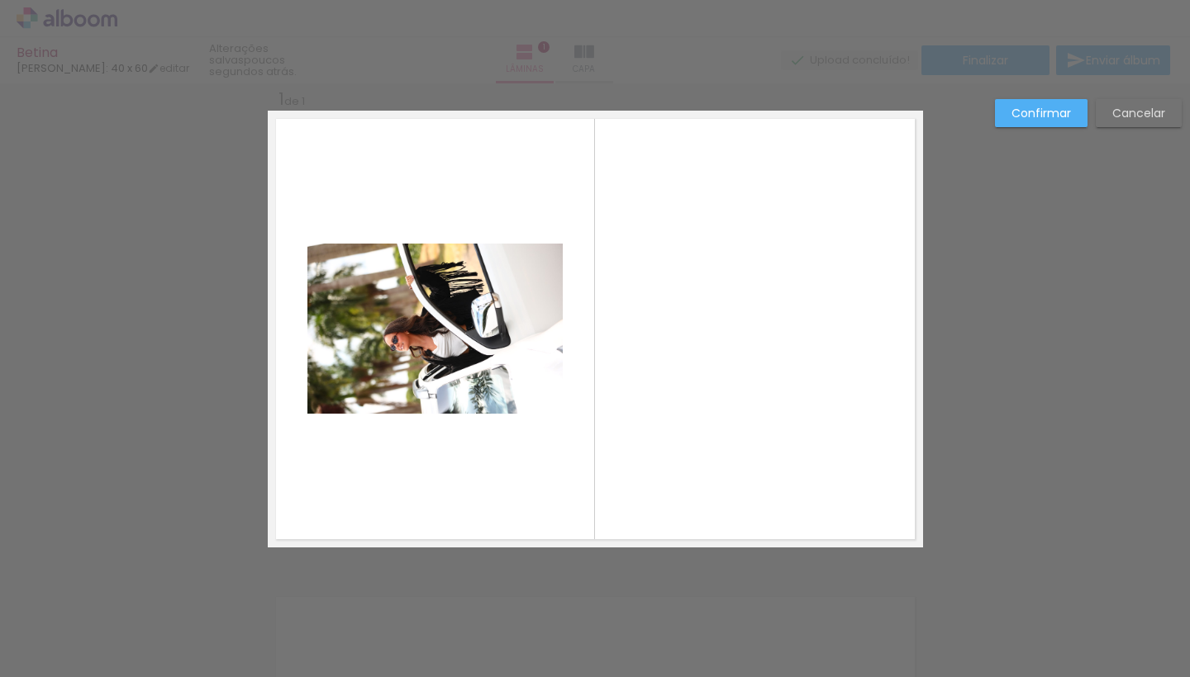
click at [678, 211] on quentale-layouter at bounding box center [595, 329] width 655 height 437
click at [0, 0] on slot "Confirmar" at bounding box center [0, 0] width 0 height 0
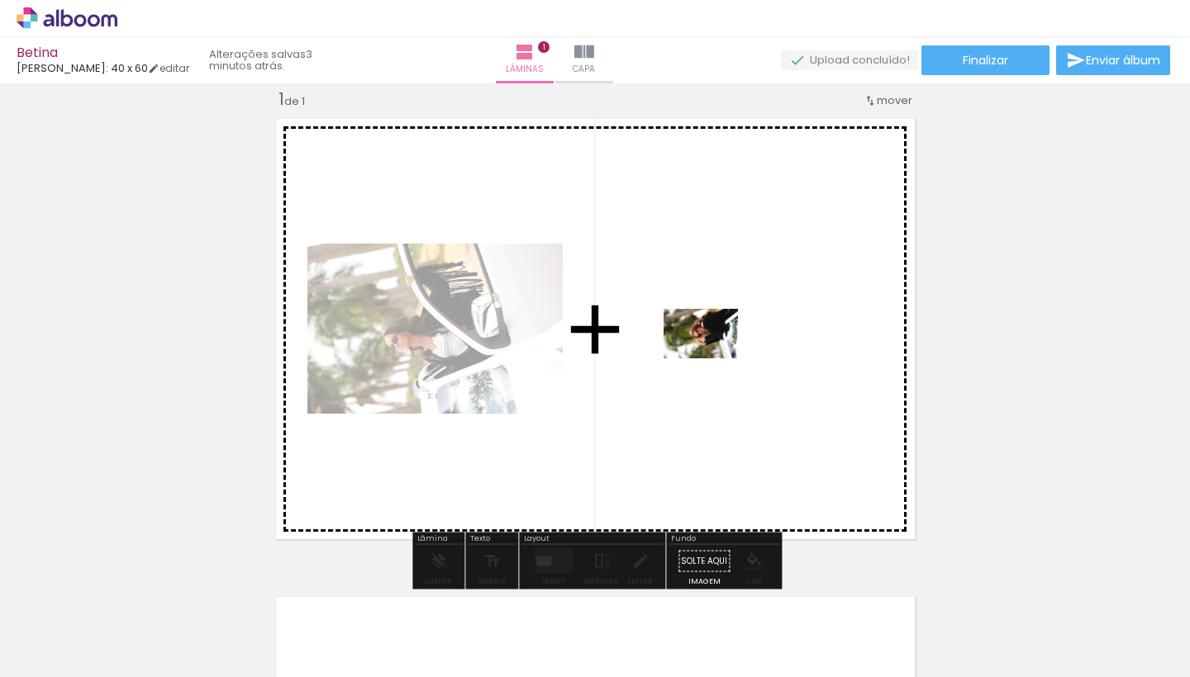
drag, startPoint x: 905, startPoint y: 620, endPoint x: 713, endPoint y: 359, distance: 325.0
click at [713, 359] on quentale-workspace at bounding box center [595, 338] width 1190 height 677
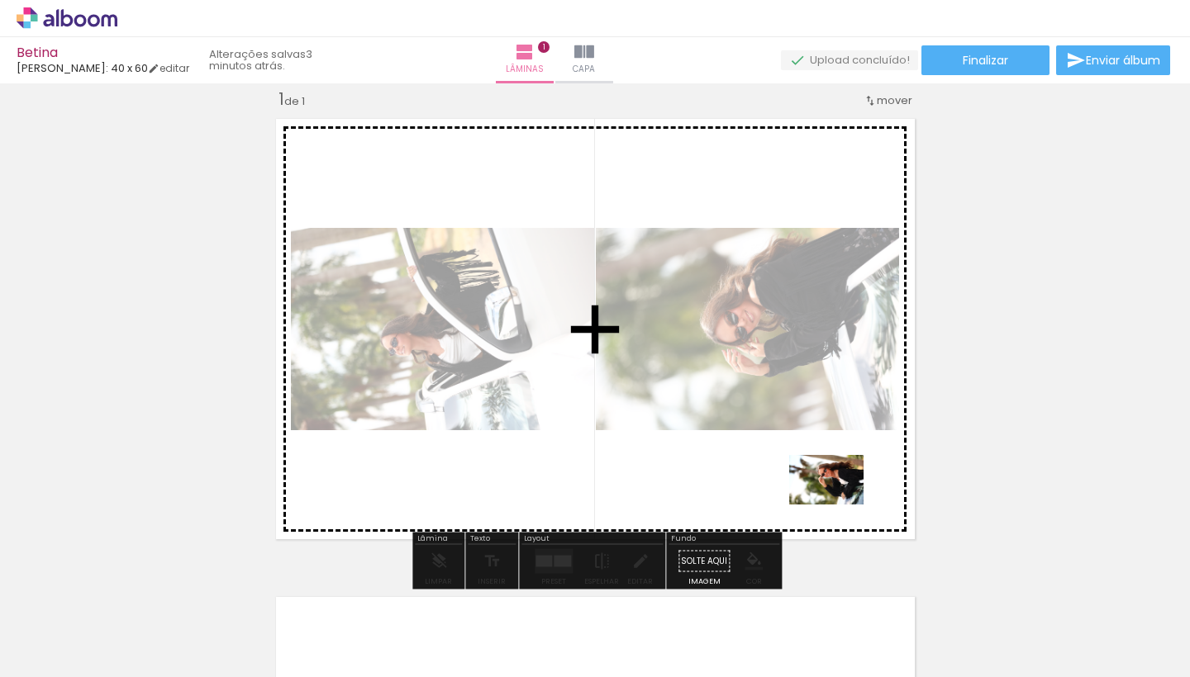
drag, startPoint x: 997, startPoint y: 620, endPoint x: 839, endPoint y: 505, distance: 195.8
click at [839, 505] on quentale-workspace at bounding box center [595, 338] width 1190 height 677
